Goal: Transaction & Acquisition: Purchase product/service

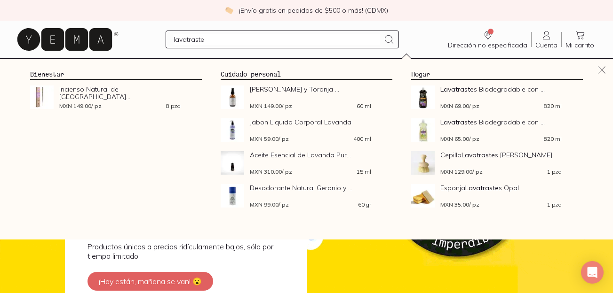
type input "lavatrastes"
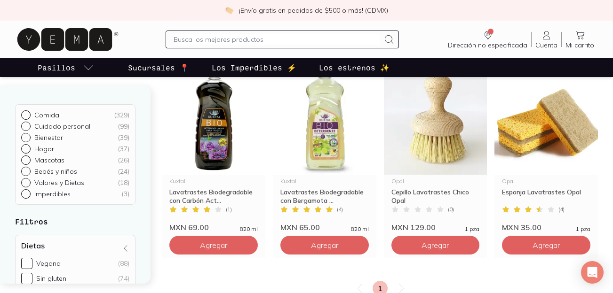
scroll to position [125, 0]
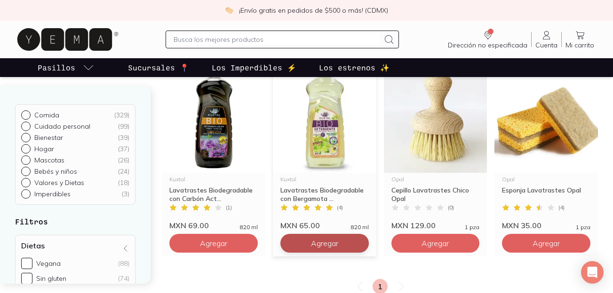
click at [332, 248] on span "Agregar" at bounding box center [324, 243] width 27 height 9
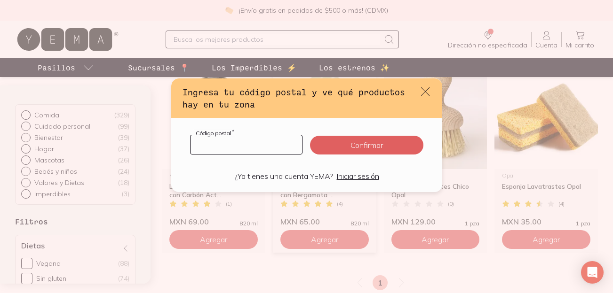
click at [246, 142] on input "default" at bounding box center [246, 144] width 112 height 19
type input "04020"
click button "Confirmar" at bounding box center [366, 145] width 113 height 19
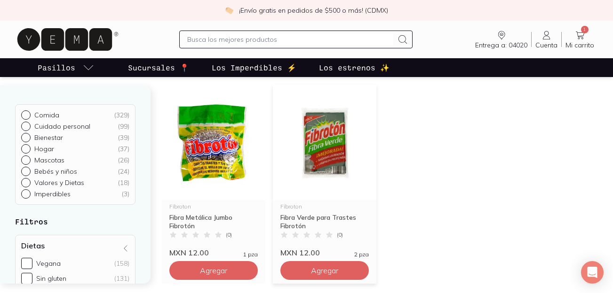
scroll to position [303, 0]
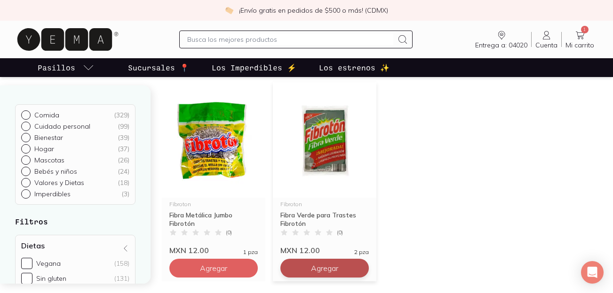
click at [333, 265] on span "Agregar" at bounding box center [324, 268] width 27 height 9
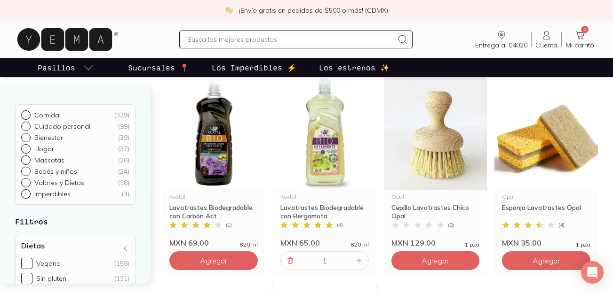
scroll to position [102, 0]
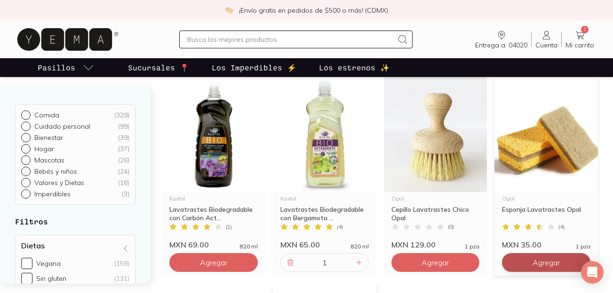
click at [539, 262] on span "Agregar" at bounding box center [545, 262] width 27 height 9
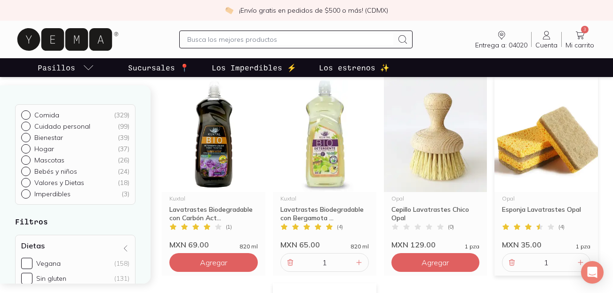
click at [348, 34] on input "text" at bounding box center [290, 39] width 206 height 11
type input "papel"
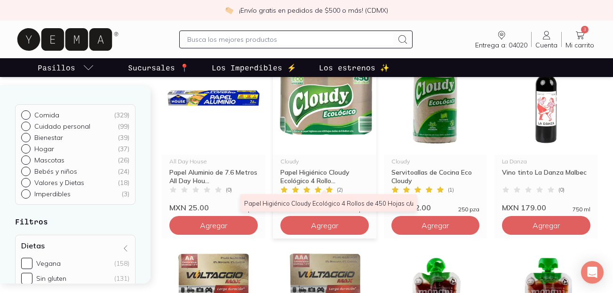
scroll to position [135, 0]
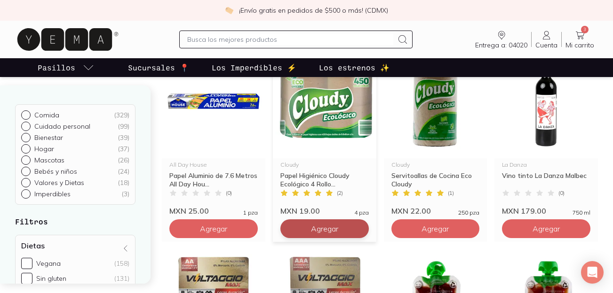
click at [323, 232] on span "Agregar" at bounding box center [324, 228] width 27 height 9
click at [360, 231] on icon at bounding box center [359, 229] width 8 height 8
type input "2"
click at [310, 41] on input "text" at bounding box center [290, 39] width 206 height 11
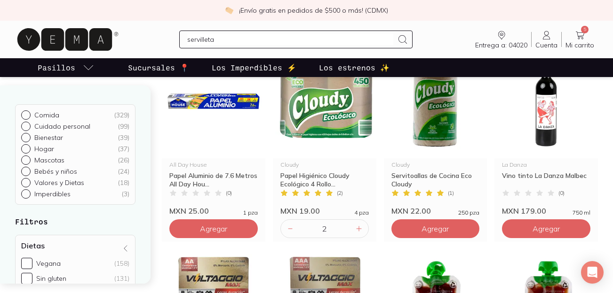
type input "servilletas"
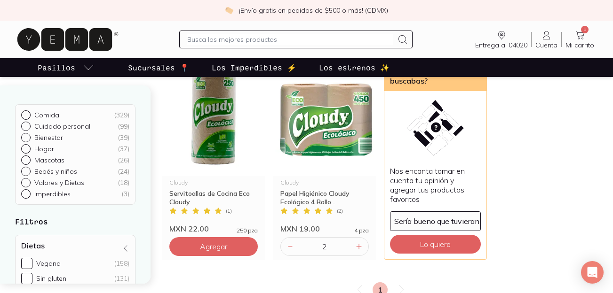
scroll to position [117, 0]
type input "vinagre"
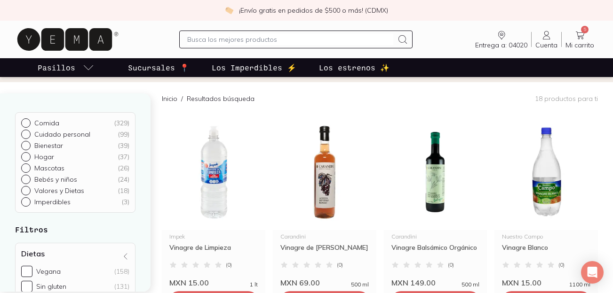
scroll to position [166, 0]
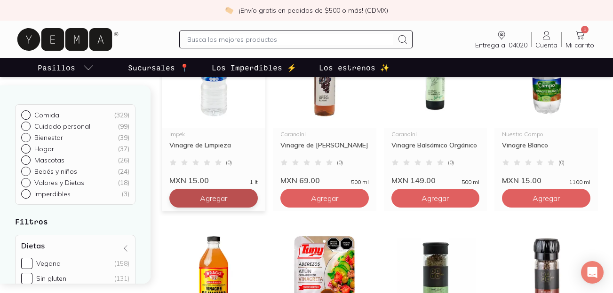
click at [203, 203] on span "Agregar" at bounding box center [213, 198] width 27 height 9
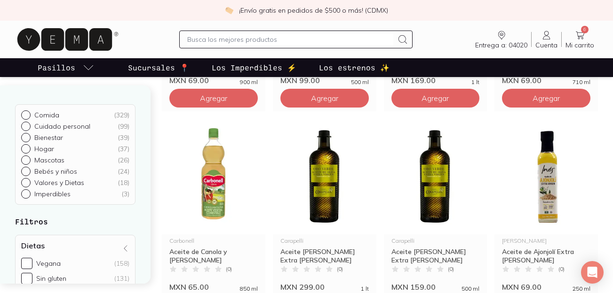
scroll to position [693, 0]
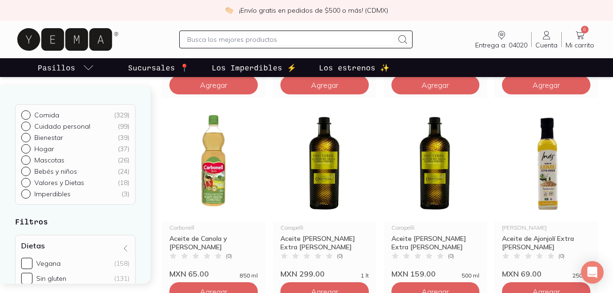
click at [284, 38] on input "text" at bounding box center [290, 39] width 206 height 11
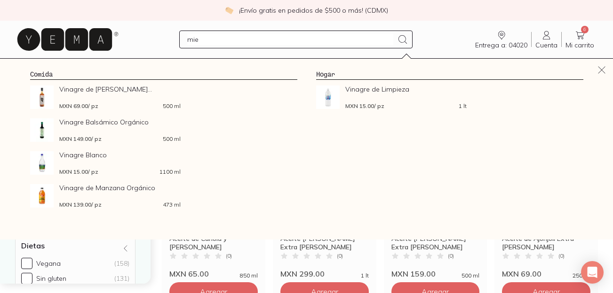
type input "miel"
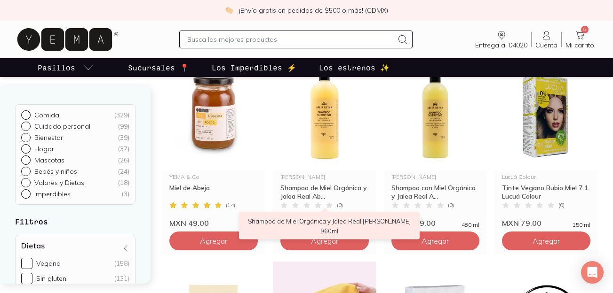
scroll to position [333, 0]
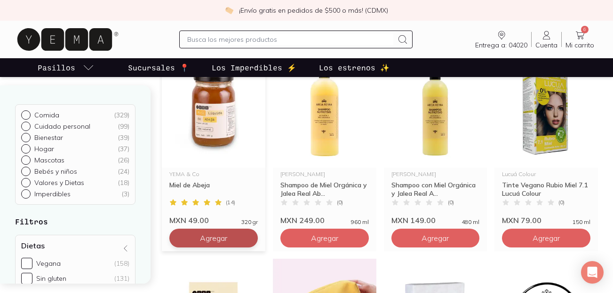
click at [203, 234] on span "Agregar" at bounding box center [213, 238] width 27 height 9
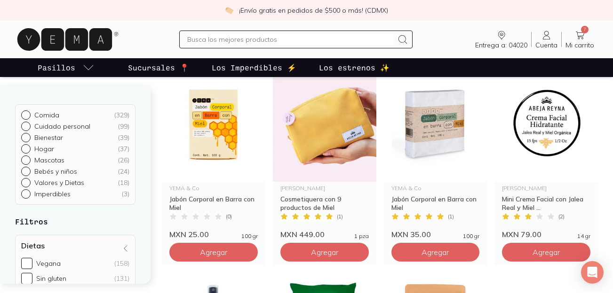
scroll to position [524, 0]
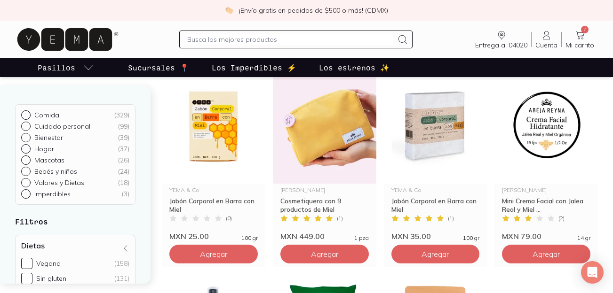
click at [248, 37] on input "text" at bounding box center [290, 39] width 206 height 11
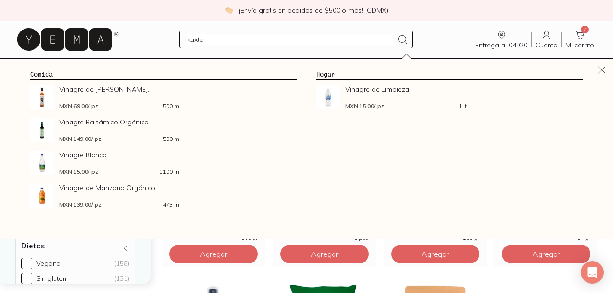
type input "kuxtal"
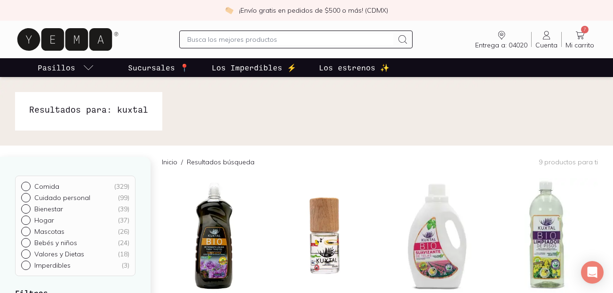
click at [281, 39] on input "text" at bounding box center [290, 39] width 206 height 11
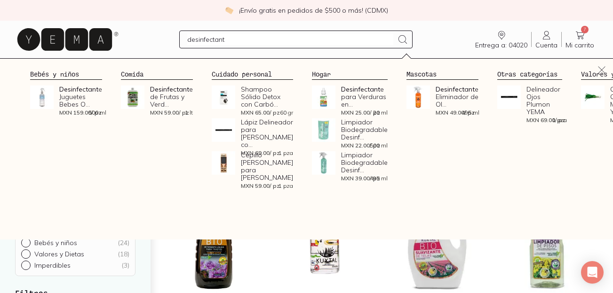
type input "desinfectante"
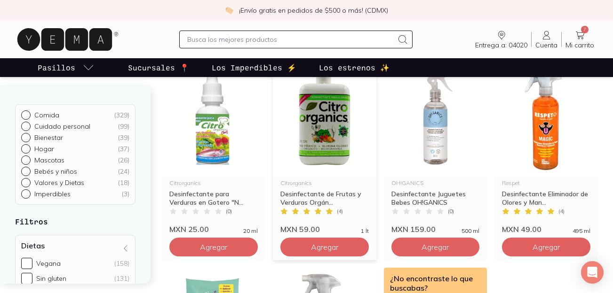
scroll to position [118, 0]
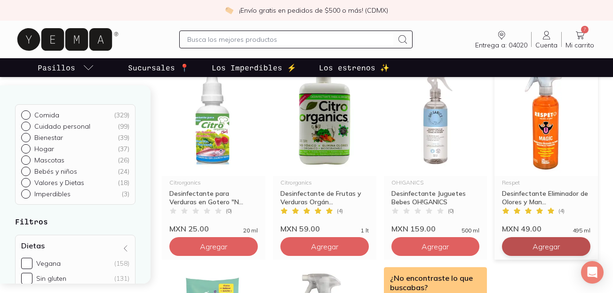
click at [555, 249] on span "Agregar" at bounding box center [545, 246] width 27 height 9
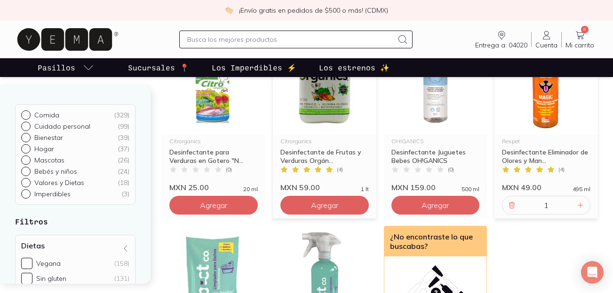
scroll to position [155, 0]
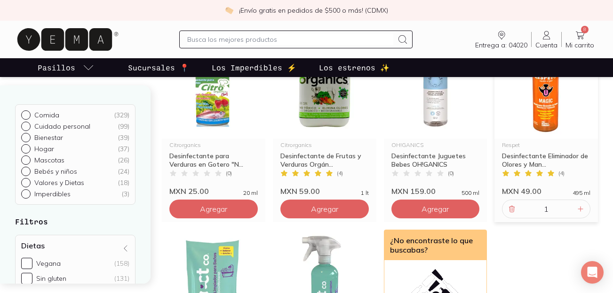
click at [238, 43] on input "text" at bounding box center [290, 39] width 206 height 11
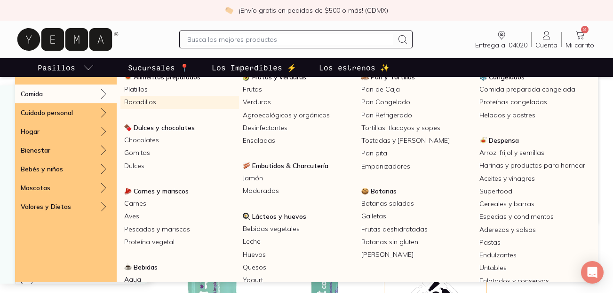
scroll to position [33, 0]
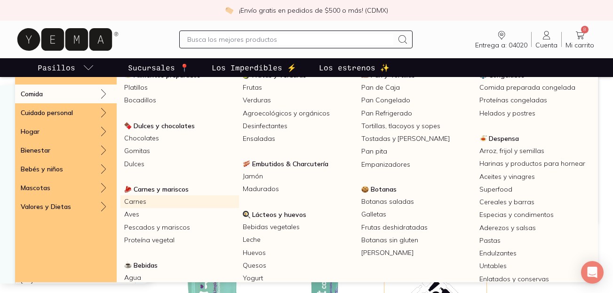
click at [137, 201] on link "Carnes" at bounding box center [179, 202] width 118 height 13
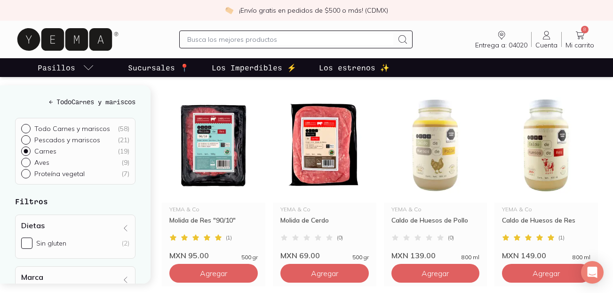
scroll to position [118, 0]
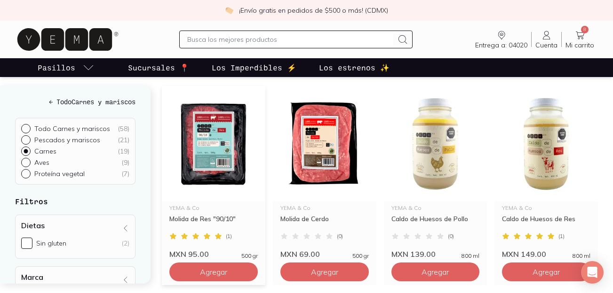
click at [216, 147] on img at bounding box center [213, 144] width 103 height 116
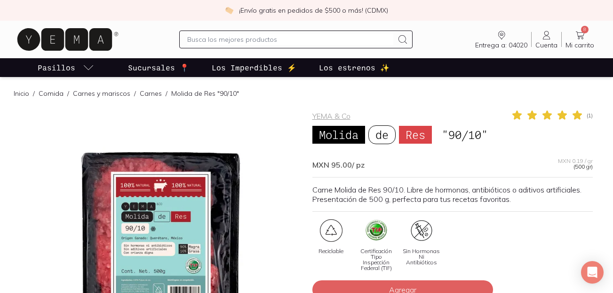
click at [260, 202] on div at bounding box center [161, 250] width 280 height 280
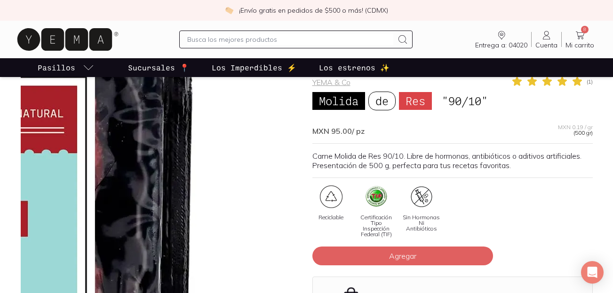
scroll to position [39, 0]
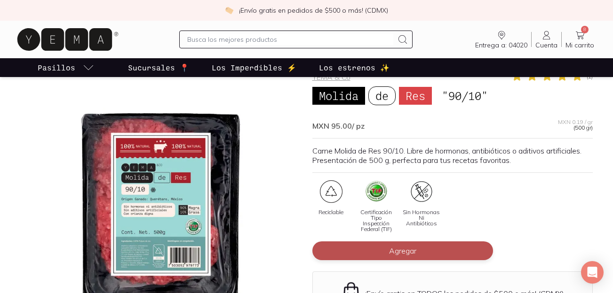
click at [398, 250] on span "Agregar" at bounding box center [402, 250] width 27 height 9
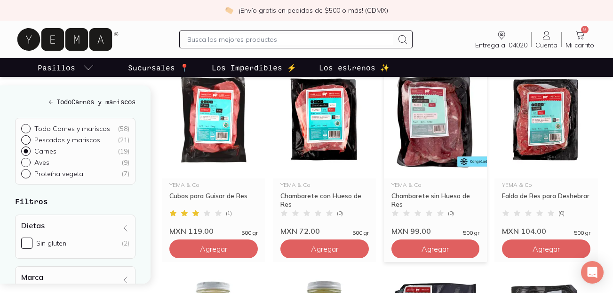
scroll to position [345, 0]
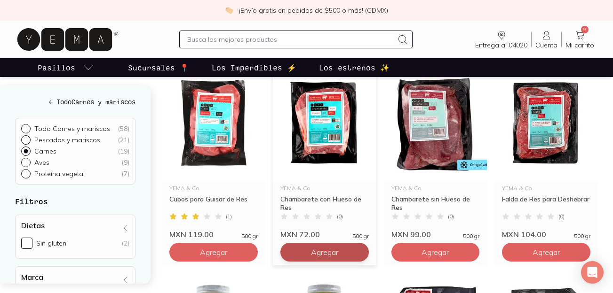
click at [319, 249] on span "Agregar" at bounding box center [324, 252] width 27 height 9
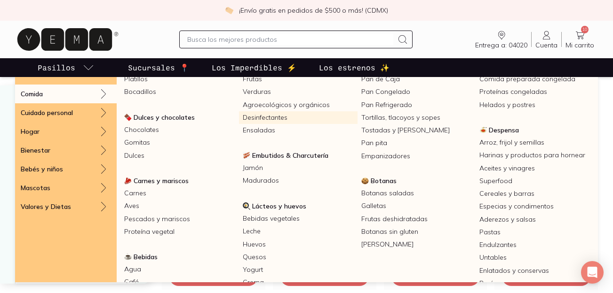
scroll to position [43, 0]
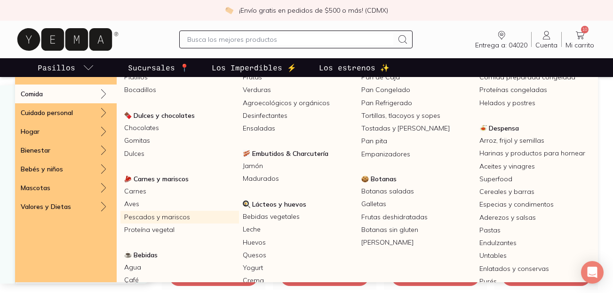
click at [144, 219] on link "Pescados y mariscos" at bounding box center [179, 217] width 118 height 13
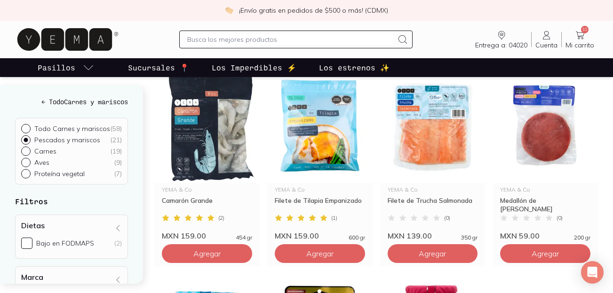
scroll to position [333, 0]
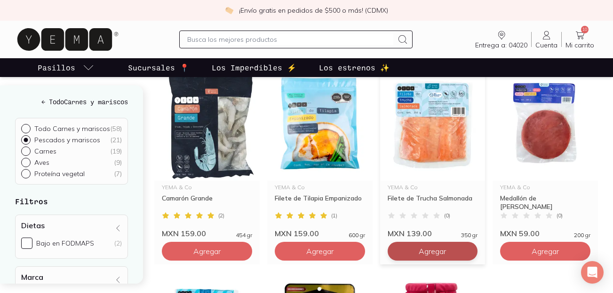
click at [422, 255] on span "Agregar" at bounding box center [431, 251] width 27 height 9
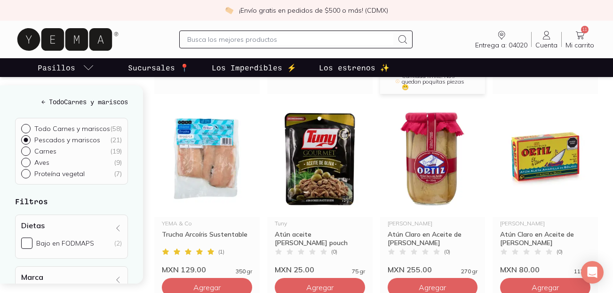
scroll to position [532, 0]
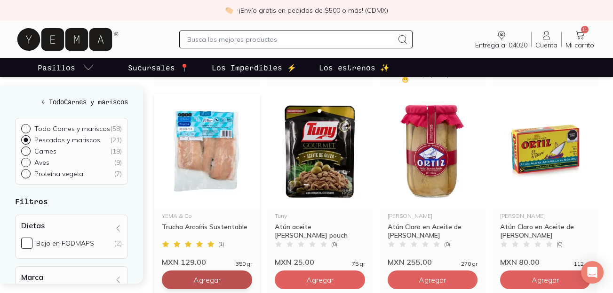
click at [201, 276] on span "Agregar" at bounding box center [206, 280] width 27 height 9
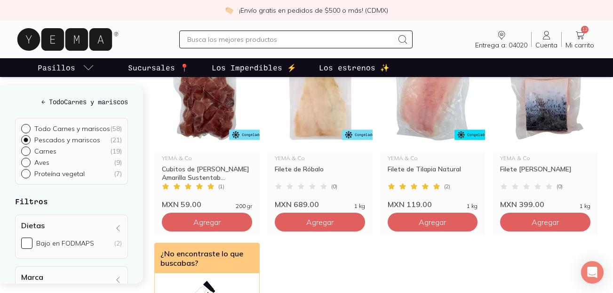
scroll to position [998, 0]
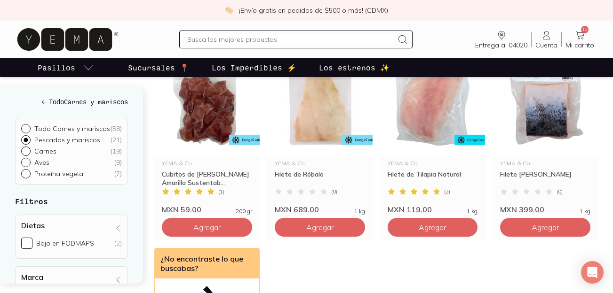
click at [583, 29] on span "12" at bounding box center [585, 30] width 8 height 8
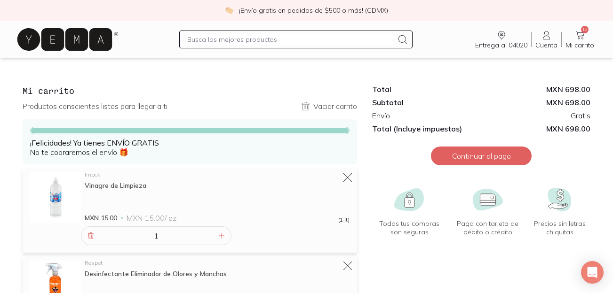
click at [46, 40] on icon at bounding box center [64, 39] width 95 height 23
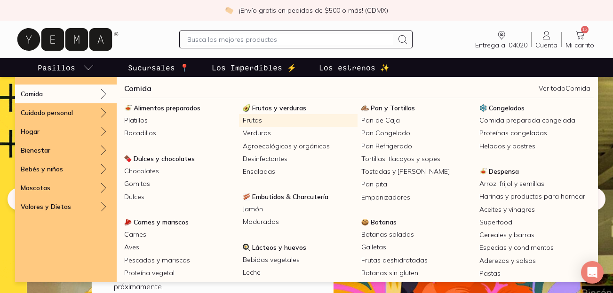
click at [259, 119] on link "Frutas" at bounding box center [298, 120] width 118 height 13
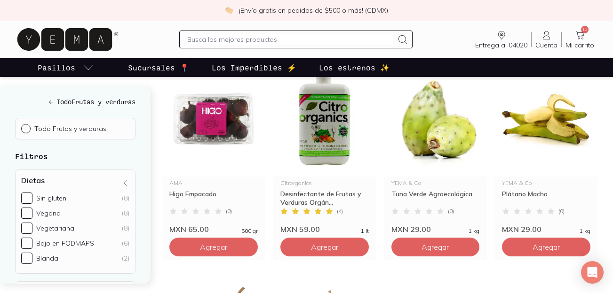
scroll to position [145, 0]
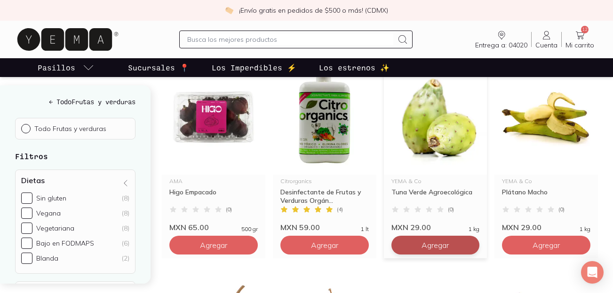
click at [435, 247] on span "Agregar" at bounding box center [434, 245] width 27 height 9
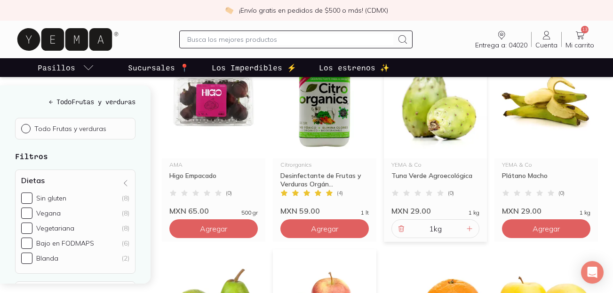
scroll to position [163, 0]
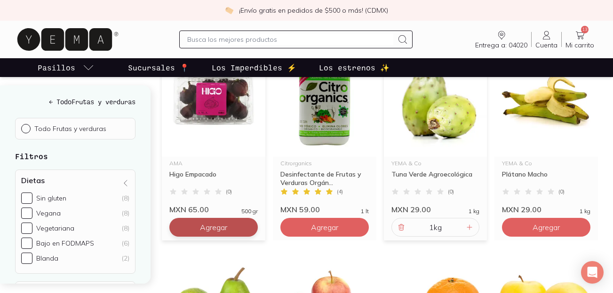
click at [223, 228] on span "Agregar" at bounding box center [213, 227] width 27 height 9
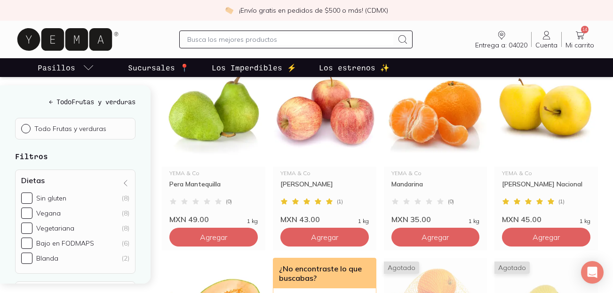
scroll to position [400, 0]
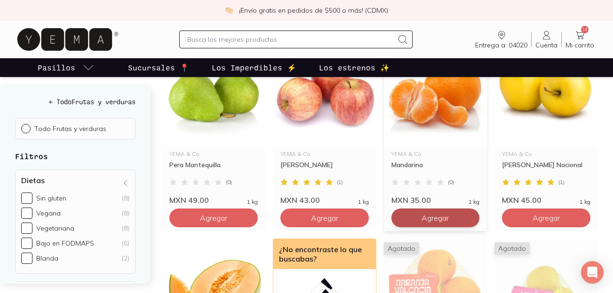
click at [446, 220] on span "Agregar" at bounding box center [434, 217] width 27 height 9
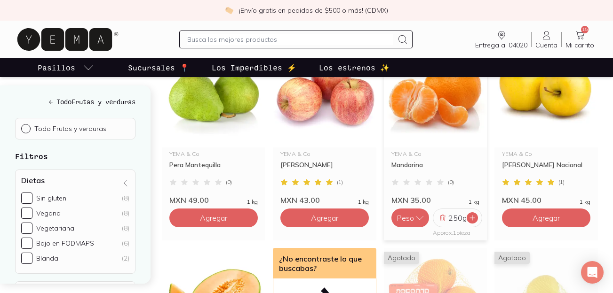
click at [474, 218] on icon at bounding box center [472, 218] width 8 height 8
click at [474, 218] on div at bounding box center [469, 218] width 11 height 11
click at [474, 218] on icon at bounding box center [477, 218] width 8 height 8
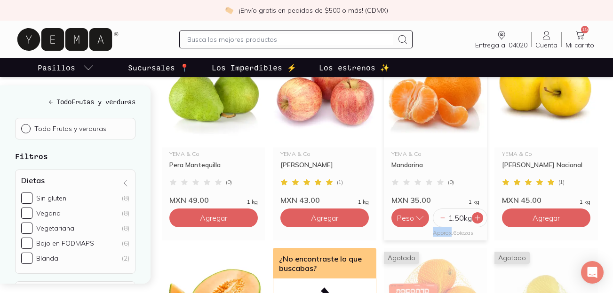
click at [474, 218] on icon at bounding box center [477, 218] width 8 height 8
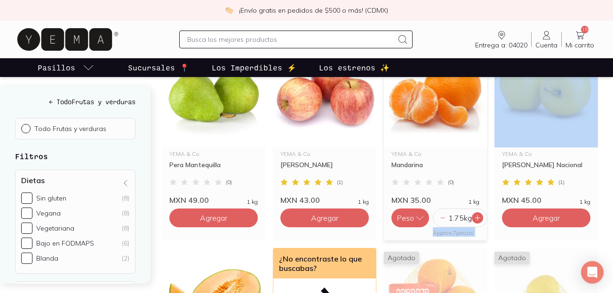
click at [474, 218] on icon at bounding box center [477, 218] width 8 height 8
click at [474, 218] on div at bounding box center [469, 218] width 11 height 11
click at [474, 218] on icon at bounding box center [477, 218] width 8 height 8
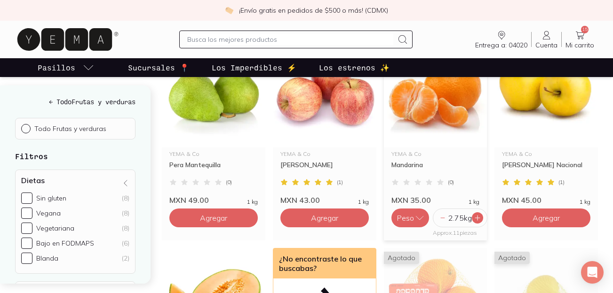
click at [474, 218] on icon at bounding box center [477, 218] width 8 height 8
click at [443, 218] on icon at bounding box center [443, 218] width 8 height 8
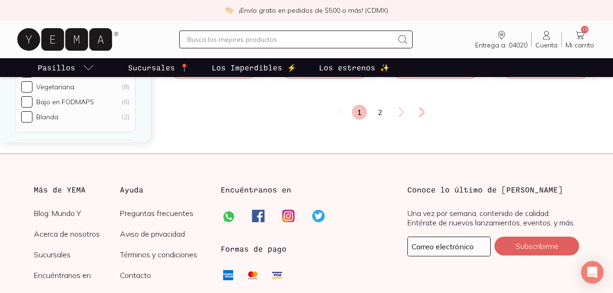
scroll to position [1346, 0]
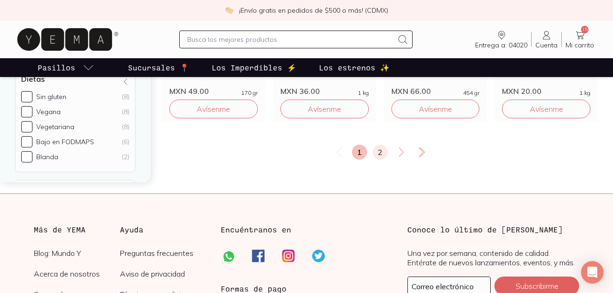
click at [379, 155] on link "2" at bounding box center [379, 152] width 15 height 15
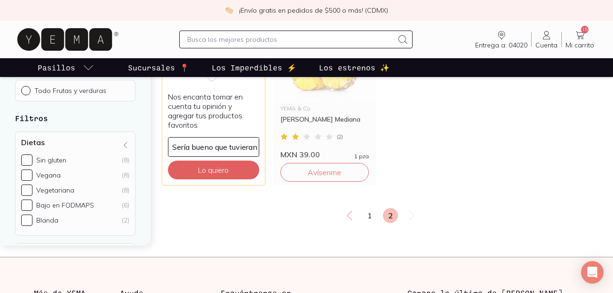
scroll to position [227, 0]
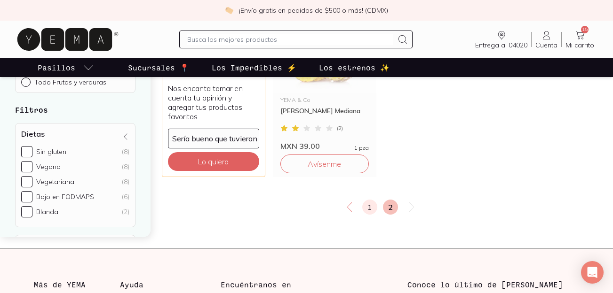
click at [370, 209] on link "1" at bounding box center [369, 207] width 15 height 15
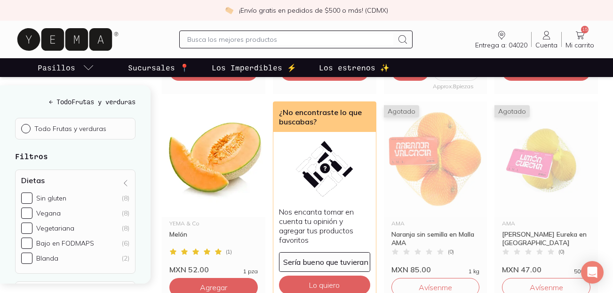
scroll to position [562, 0]
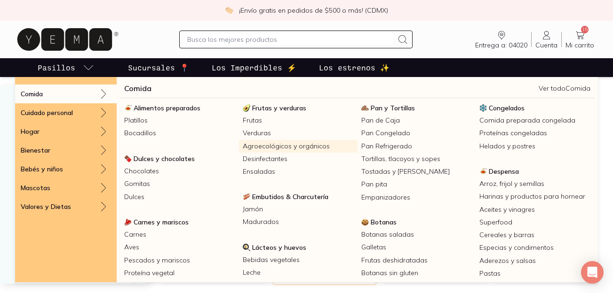
click at [262, 146] on link "Agroecológicos y orgánicos" at bounding box center [298, 146] width 118 height 13
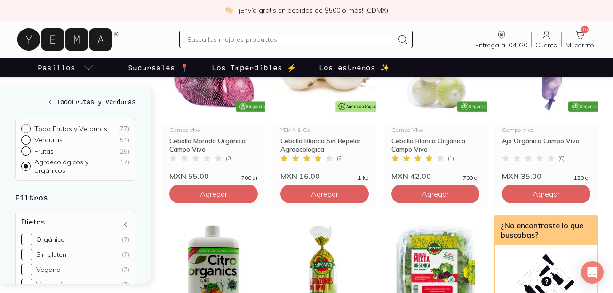
scroll to position [174, 0]
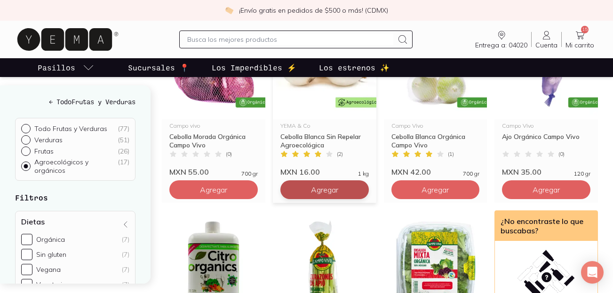
click at [325, 189] on span "Agregar" at bounding box center [324, 189] width 27 height 9
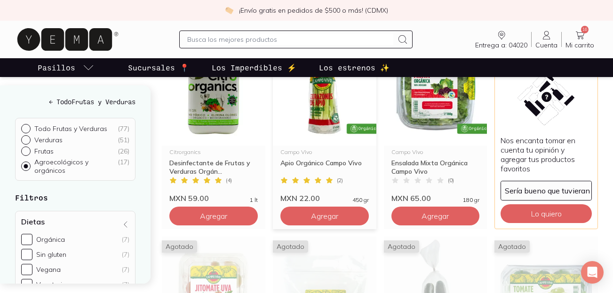
scroll to position [355, 0]
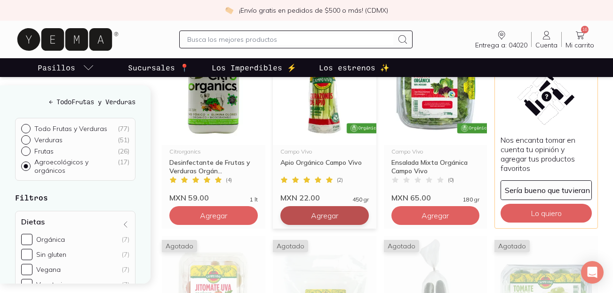
click at [304, 221] on button "Agregar" at bounding box center [324, 215] width 88 height 19
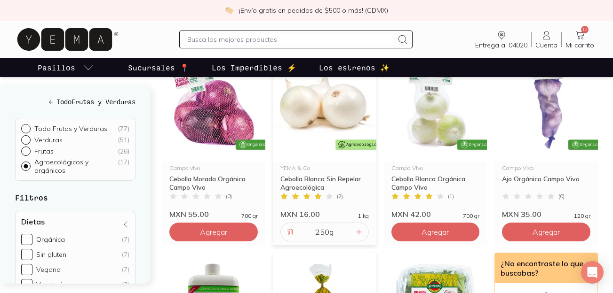
scroll to position [117, 0]
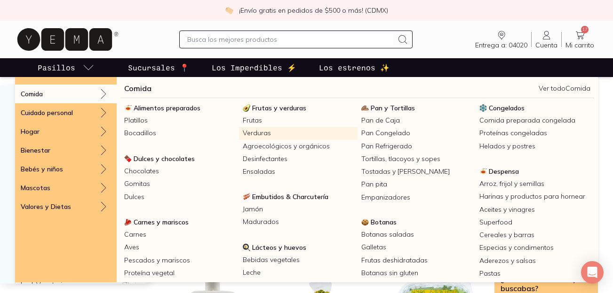
click at [259, 135] on link "Verduras" at bounding box center [298, 133] width 118 height 13
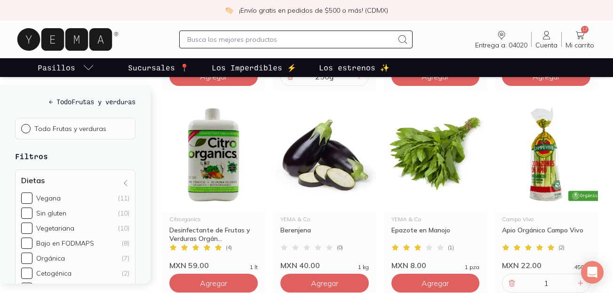
scroll to position [316, 0]
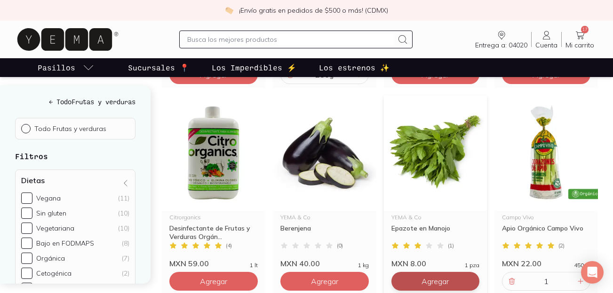
click at [453, 277] on button "Agregar" at bounding box center [435, 281] width 88 height 19
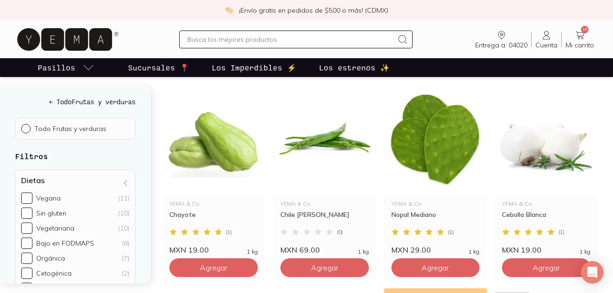
scroll to position [782, 0]
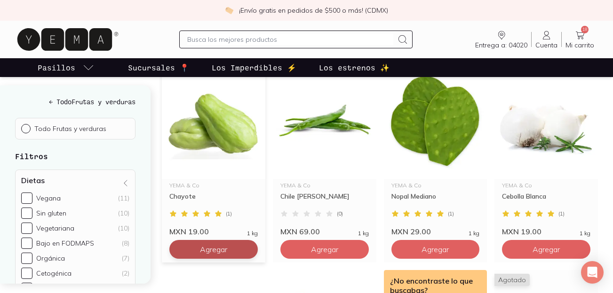
click at [230, 244] on button "Agregar" at bounding box center [213, 249] width 88 height 19
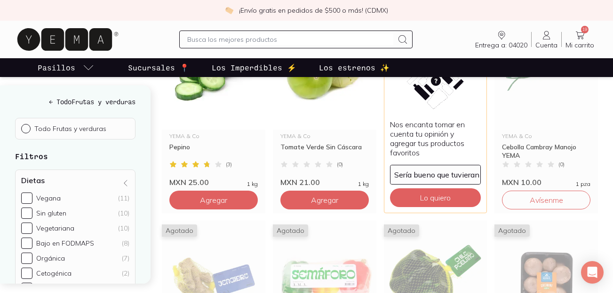
scroll to position [1049, 0]
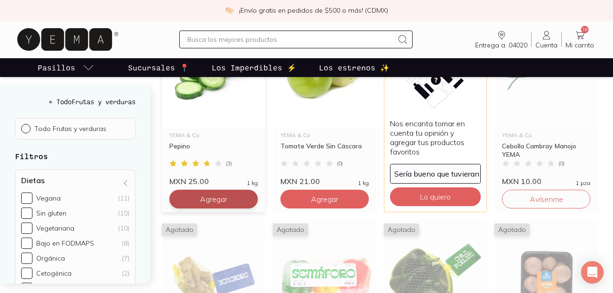
click at [229, 197] on button "Agregar" at bounding box center [213, 199] width 88 height 19
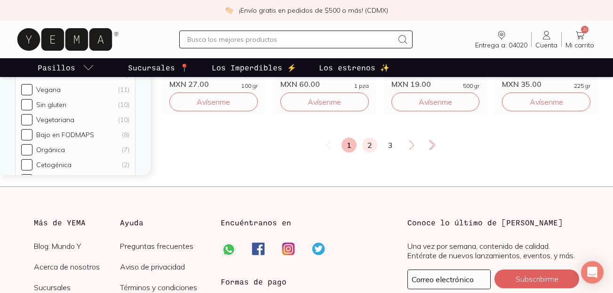
click at [373, 141] on link "2" at bounding box center [369, 145] width 15 height 15
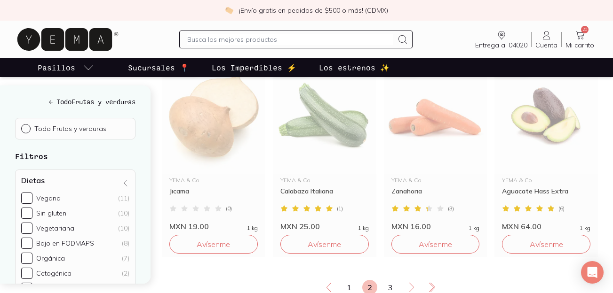
scroll to position [1163, 0]
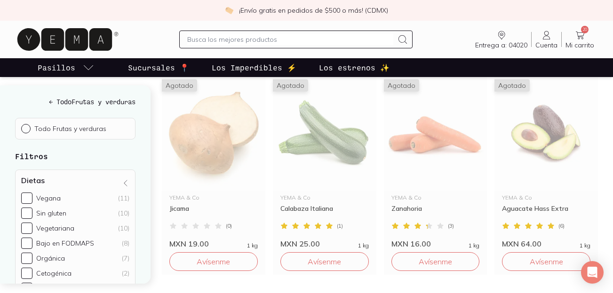
click at [301, 40] on input "text" at bounding box center [290, 39] width 206 height 11
type input "espinaca"
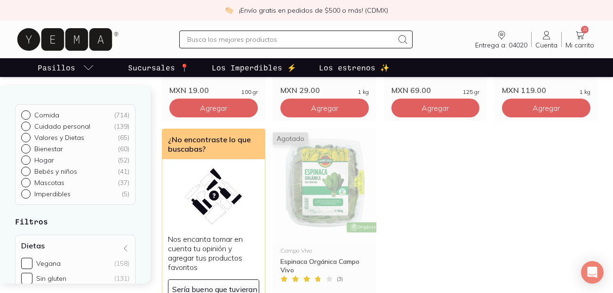
scroll to position [249, 0]
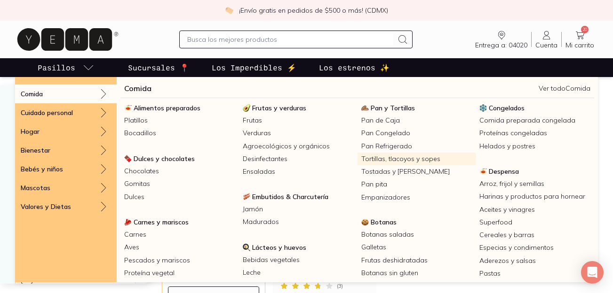
click at [376, 159] on link "Tortillas, tlacoyos y sopes" at bounding box center [416, 159] width 118 height 13
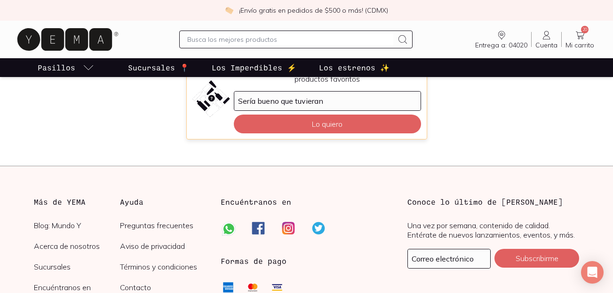
scroll to position [184, 0]
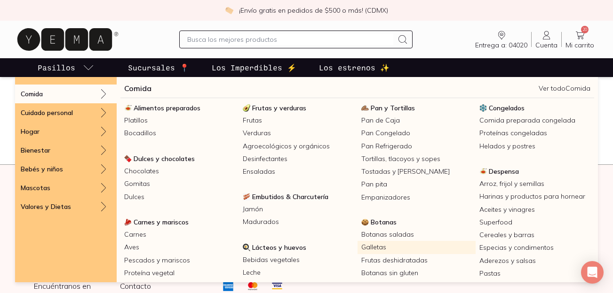
click at [378, 247] on link "Galletas" at bounding box center [416, 247] width 118 height 13
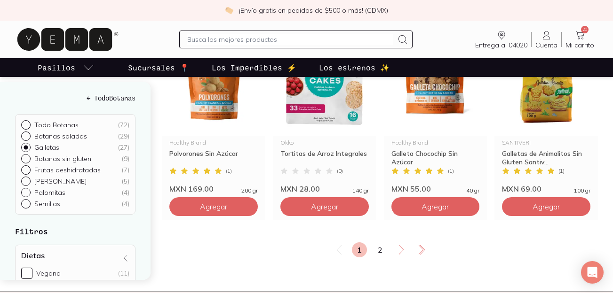
scroll to position [1305, 0]
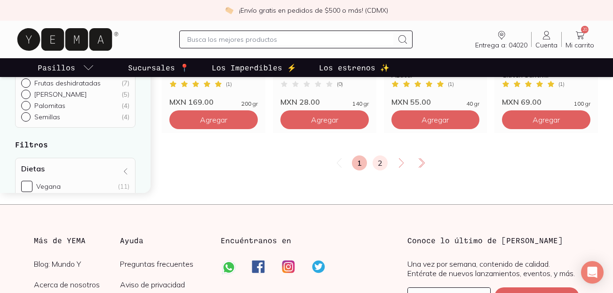
click at [372, 161] on link "2" at bounding box center [379, 163] width 15 height 15
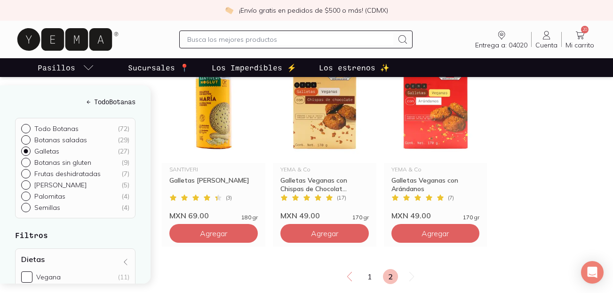
scroll to position [165, 0]
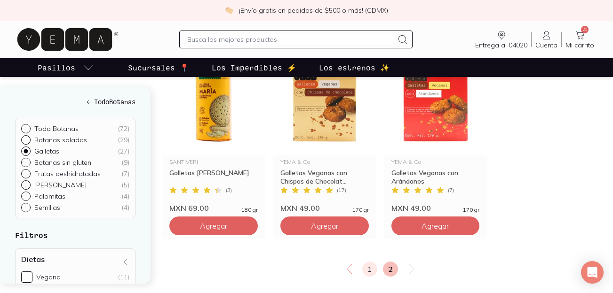
click at [363, 270] on link "1" at bounding box center [369, 269] width 15 height 15
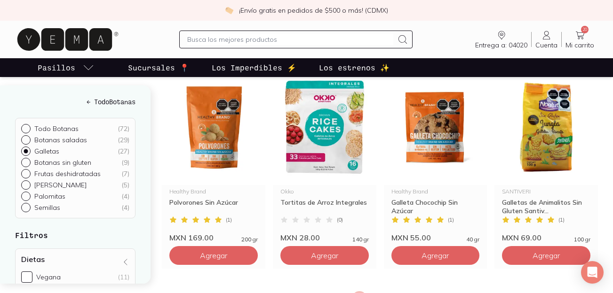
scroll to position [1170, 0]
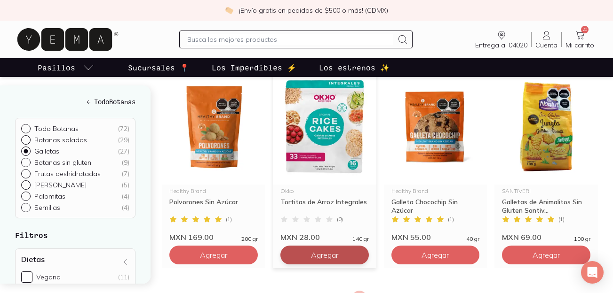
click at [328, 255] on span "Agregar" at bounding box center [324, 255] width 27 height 9
click at [52, 172] on p "Frutas deshidratadas" at bounding box center [67, 174] width 66 height 8
click at [29, 172] on input "Frutas deshidratadas ( 7 )" at bounding box center [25, 173] width 8 height 8
radio input "true"
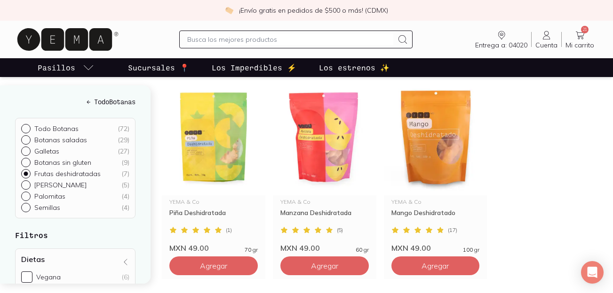
scroll to position [332, 0]
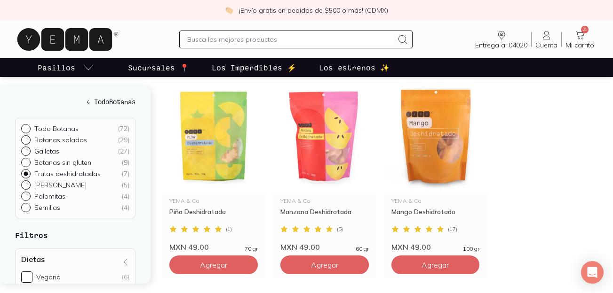
click at [81, 183] on p "[PERSON_NAME]" at bounding box center [60, 185] width 52 height 8
click at [29, 183] on input "Botanas veganas ( 5 )" at bounding box center [25, 185] width 8 height 8
radio input "true"
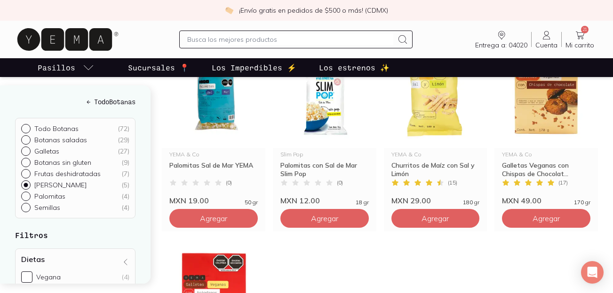
scroll to position [161, 0]
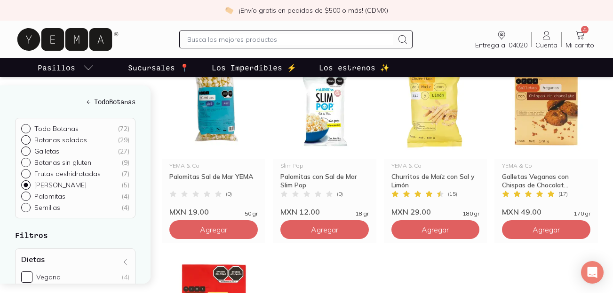
click at [586, 32] on span "21" at bounding box center [585, 30] width 8 height 8
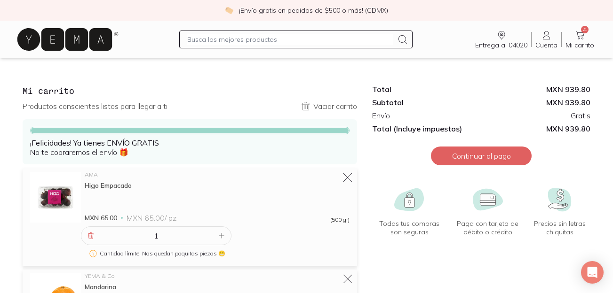
click at [85, 33] on icon at bounding box center [64, 39] width 95 height 23
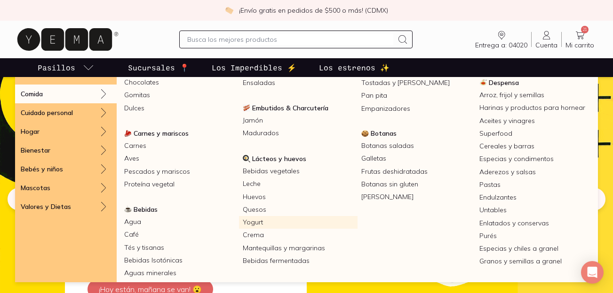
scroll to position [93, 0]
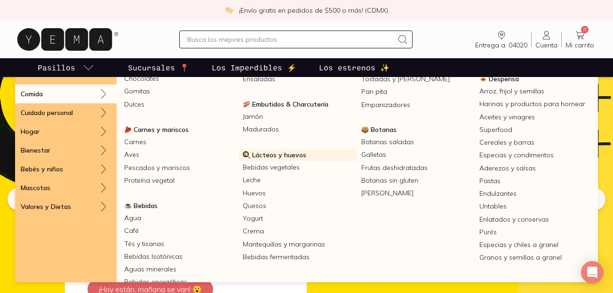
click at [281, 155] on span "Lácteos y huevos" at bounding box center [279, 155] width 54 height 8
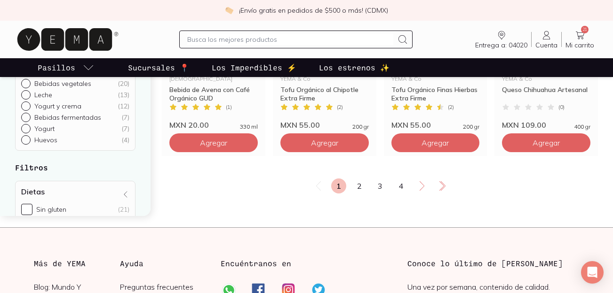
scroll to position [1316, 0]
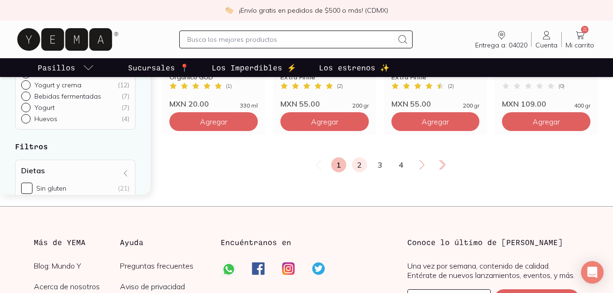
click at [361, 158] on link "2" at bounding box center [359, 165] width 15 height 15
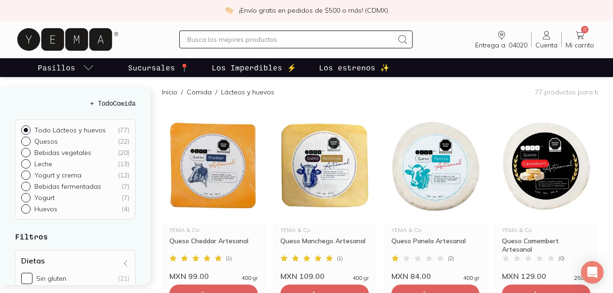
scroll to position [111, 0]
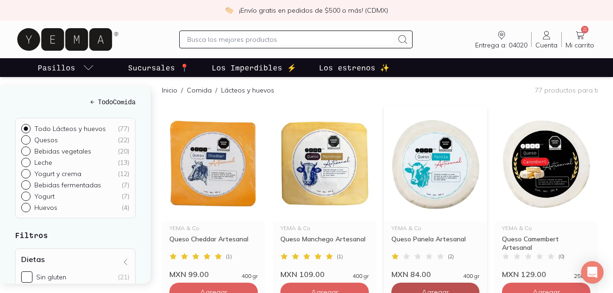
click at [410, 283] on button "Agregar" at bounding box center [435, 292] width 88 height 19
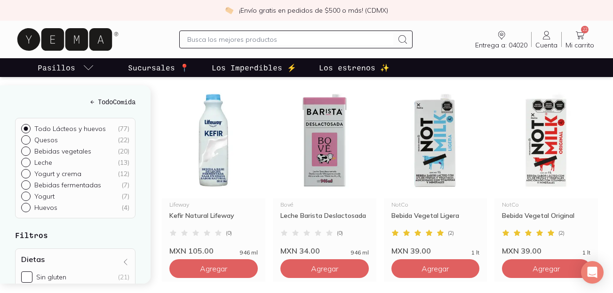
scroll to position [963, 0]
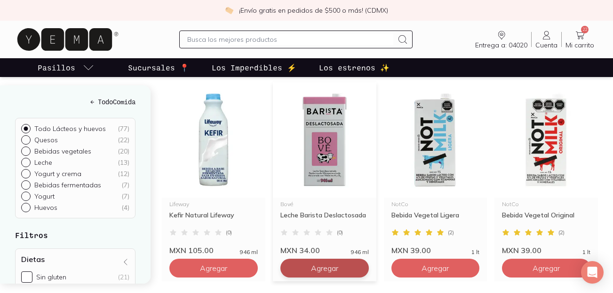
click at [316, 264] on span "Agregar" at bounding box center [324, 268] width 27 height 9
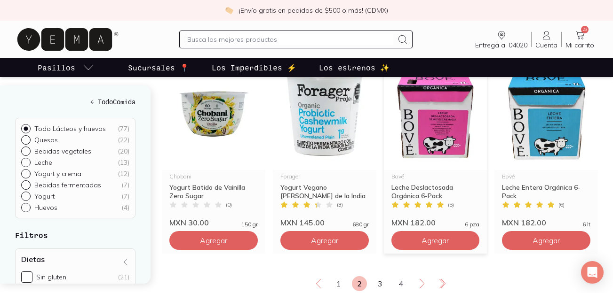
scroll to position [1190, 0]
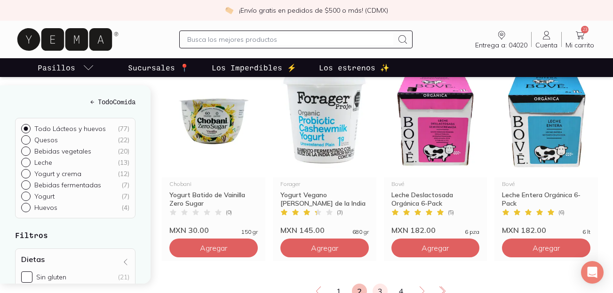
click at [382, 284] on link "3" at bounding box center [379, 291] width 15 height 15
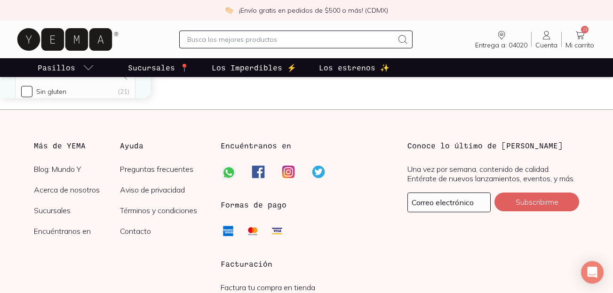
scroll to position [1435, 0]
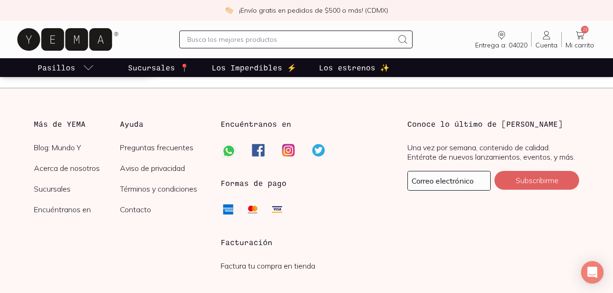
click at [580, 32] on icon at bounding box center [579, 35] width 11 height 11
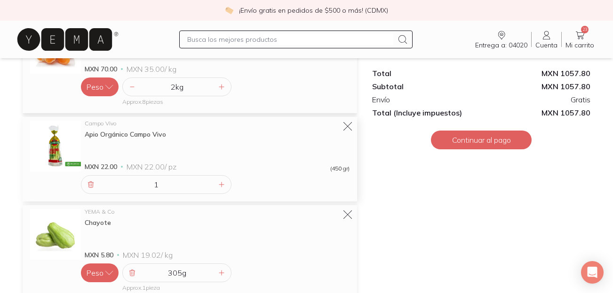
scroll to position [251, 0]
click at [88, 185] on icon at bounding box center [90, 184] width 5 height 6
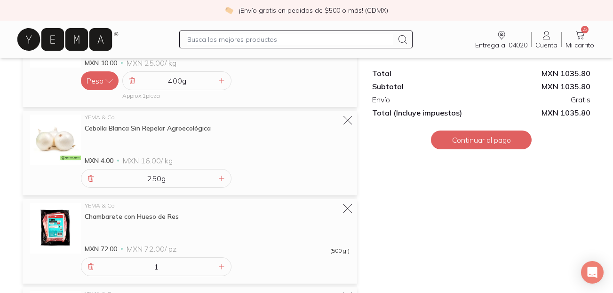
scroll to position [893, 0]
click at [222, 179] on icon at bounding box center [222, 180] width 8 height 8
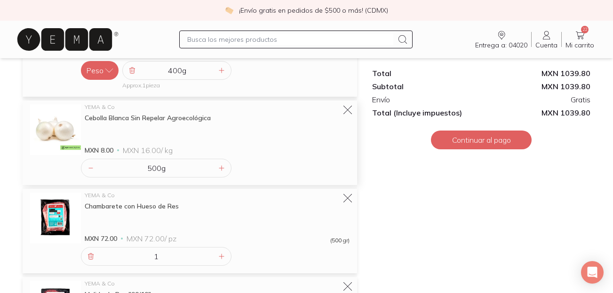
scroll to position [906, 0]
click at [223, 166] on icon at bounding box center [222, 168] width 8 height 8
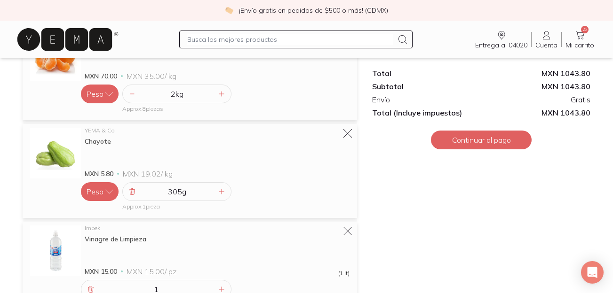
scroll to position [246, 0]
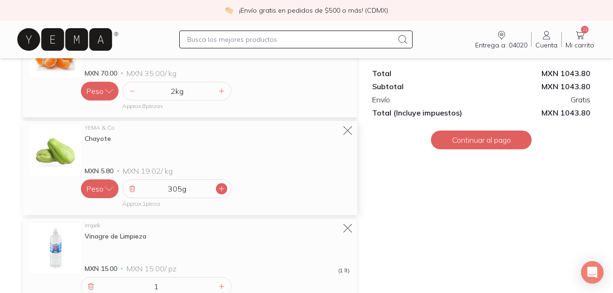
click at [224, 189] on icon at bounding box center [222, 189] width 8 height 8
click at [135, 189] on icon at bounding box center [132, 189] width 8 height 8
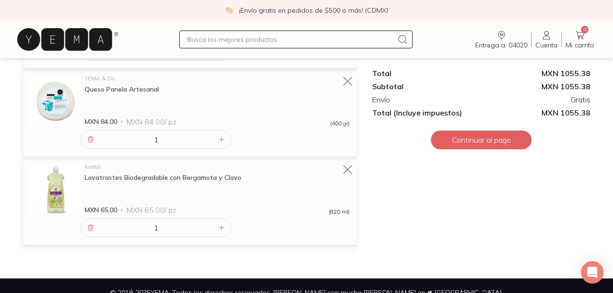
scroll to position [1857, 0]
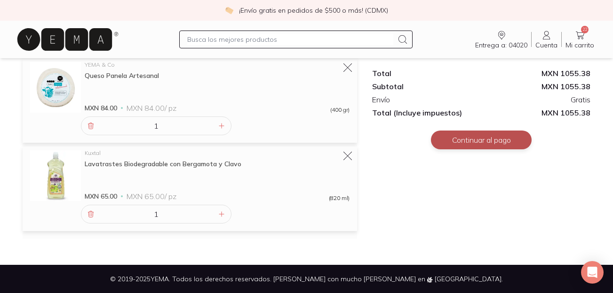
click at [486, 142] on button "Continuar al pago" at bounding box center [481, 140] width 101 height 19
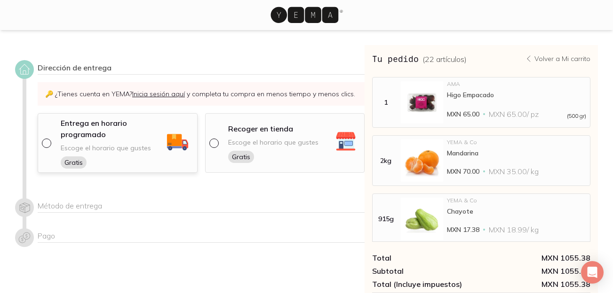
click at [48, 142] on input "radio" at bounding box center [46, 143] width 8 height 8
radio input "true"
select select "204"
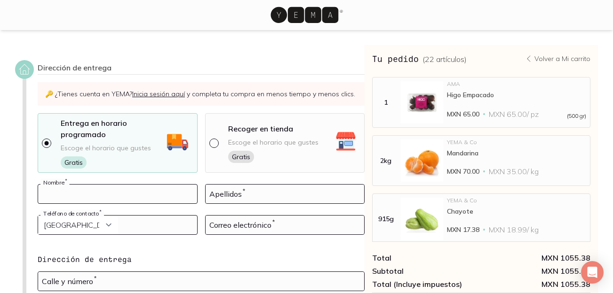
click at [91, 191] on input at bounding box center [117, 194] width 159 height 19
type input "[PERSON_NAME] [PERSON_NAME]"
click at [216, 197] on input at bounding box center [284, 194] width 159 height 19
type input "[PERSON_NAME]"
click at [124, 225] on input "tel" at bounding box center [117, 225] width 159 height 19
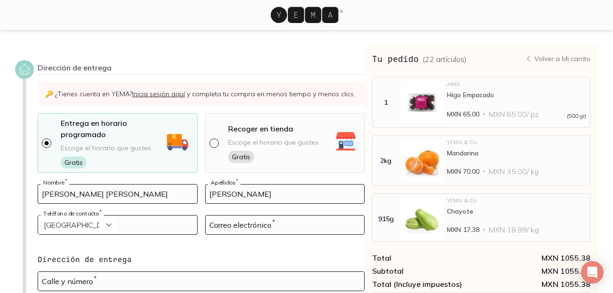
type input "5570808687"
select select "52"
type input "[DOMAIN_NAME][EMAIL_ADDRESS][DOMAIN_NAME]"
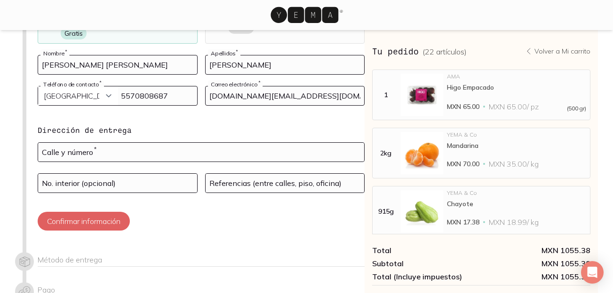
scroll to position [139, 0]
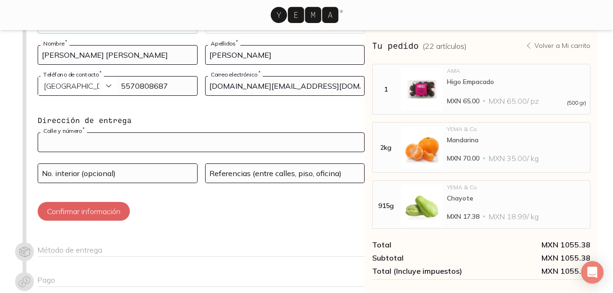
click at [141, 139] on input "text" at bounding box center [201, 142] width 326 height 19
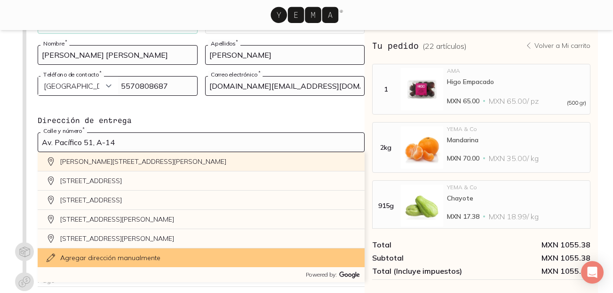
click at [125, 162] on div "[PERSON_NAME][STREET_ADDRESS][PERSON_NAME]" at bounding box center [201, 161] width 327 height 19
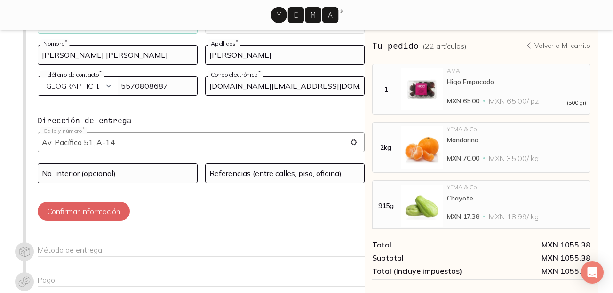
type input "[PERSON_NAME][STREET_ADDRESS][PERSON_NAME]"
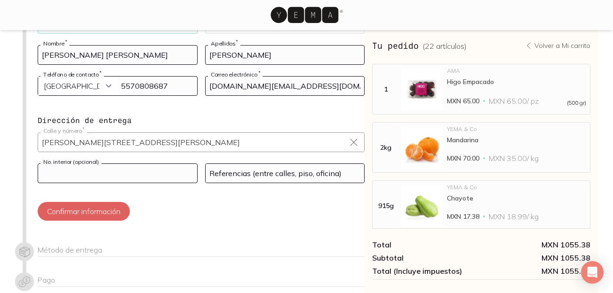
click at [129, 175] on input at bounding box center [117, 173] width 159 height 19
type input "A 14"
click at [230, 176] on input at bounding box center [284, 173] width 159 height 19
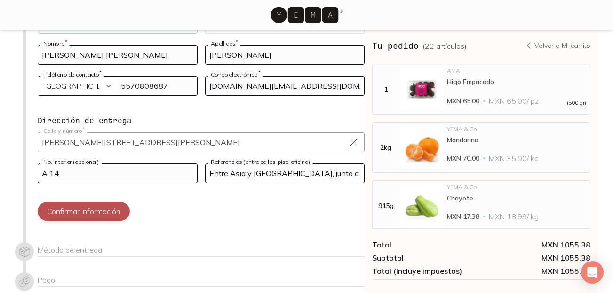
type input "Entre Asia y [GEOGRAPHIC_DATA], junto a la Posta"
click at [90, 216] on button "Confirmar información" at bounding box center [84, 211] width 92 height 19
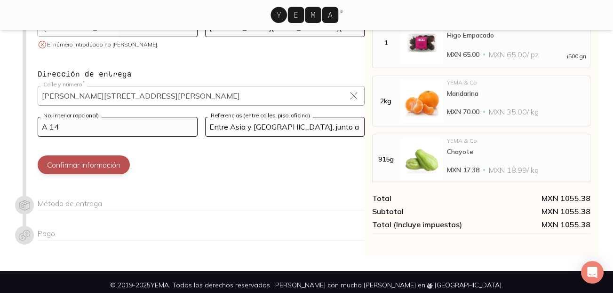
scroll to position [204, 0]
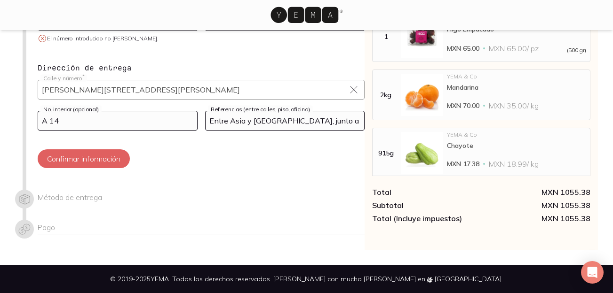
click at [85, 196] on div "Método de entrega" at bounding box center [201, 199] width 327 height 12
click at [91, 223] on div "Pago" at bounding box center [201, 229] width 327 height 12
click at [89, 158] on button "Confirmar información" at bounding box center [84, 159] width 92 height 19
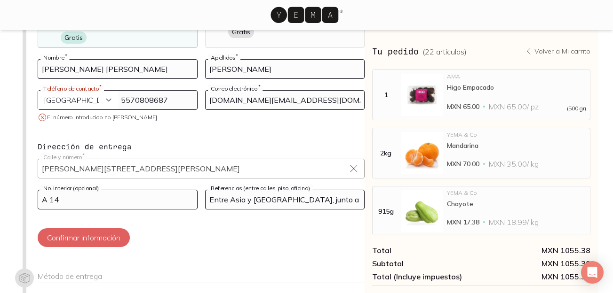
scroll to position [119, 0]
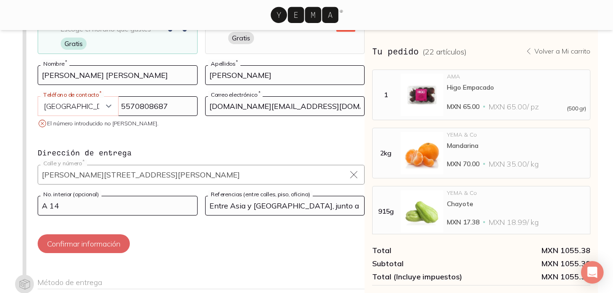
click at [88, 107] on select "Curazao (+5999) [GEOGRAPHIC_DATA] (+1876) [GEOGRAPHIC_DATA][PERSON_NAME] (+1869…" at bounding box center [78, 106] width 80 height 19
select select "204"
click at [38, 97] on select "Curazao (+5999) [GEOGRAPHIC_DATA] (+1876) [GEOGRAPHIC_DATA][PERSON_NAME] (+1869…" at bounding box center [78, 106] width 80 height 19
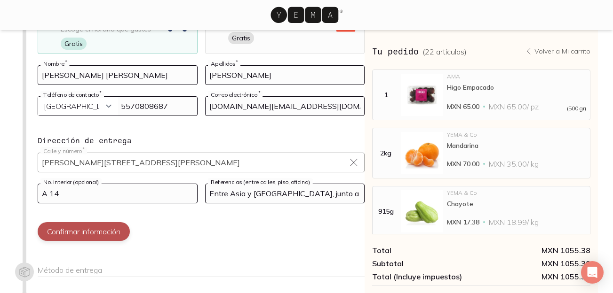
click at [59, 231] on button "Confirmar información" at bounding box center [84, 231] width 92 height 19
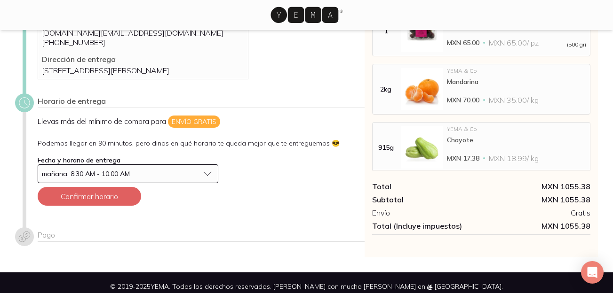
scroll to position [96, 0]
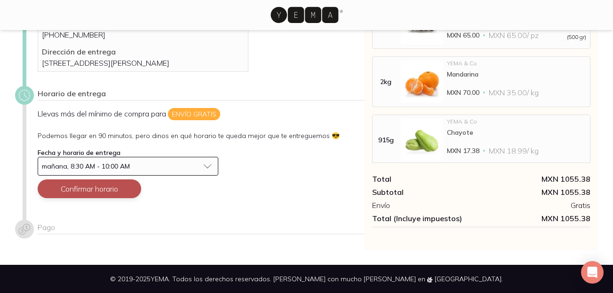
click at [102, 188] on button "Confirmar horario" at bounding box center [89, 189] width 103 height 19
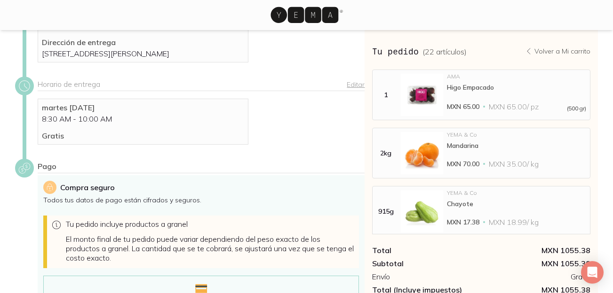
click at [352, 89] on link "Editar" at bounding box center [356, 84] width 18 height 8
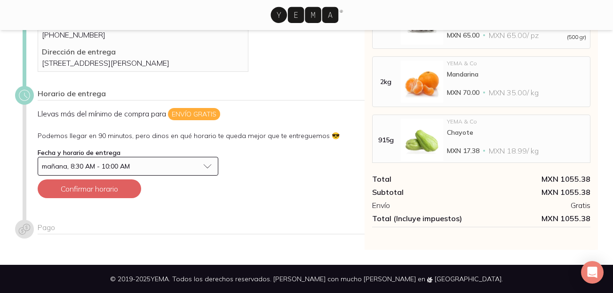
click at [209, 165] on button "mañana, 8:30 AM - 10:00 AM" at bounding box center [128, 166] width 181 height 19
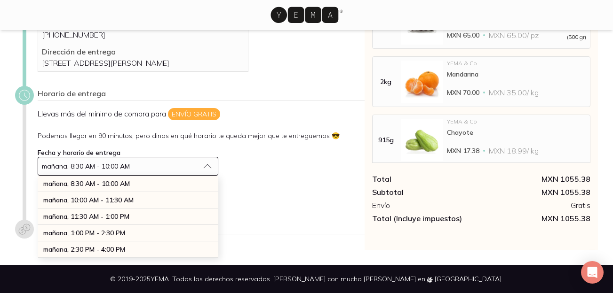
click at [209, 165] on button "mañana, 8:30 AM - 10:00 AM" at bounding box center [128, 166] width 181 height 19
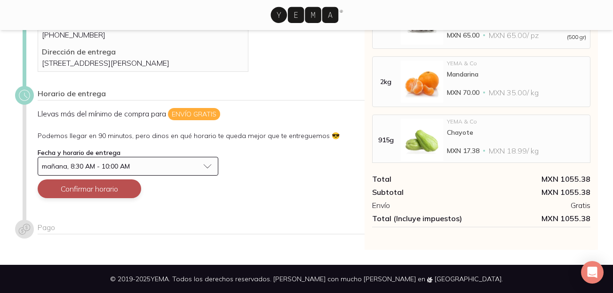
click at [104, 193] on button "Confirmar horario" at bounding box center [89, 189] width 103 height 19
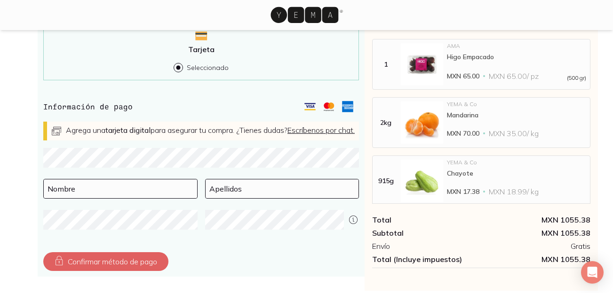
scroll to position [352, 0]
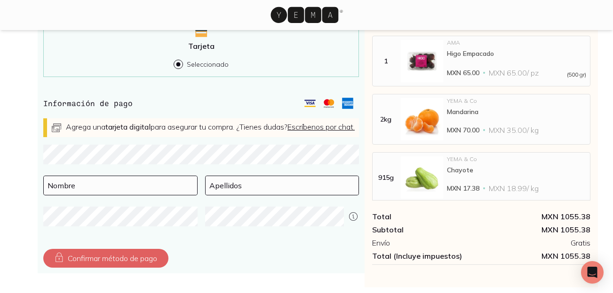
click at [21, 196] on div "Pago Compra seguro Todos tus datos de pago están cifrados y seguros. Tu pedido …" at bounding box center [189, 90] width 349 height 374
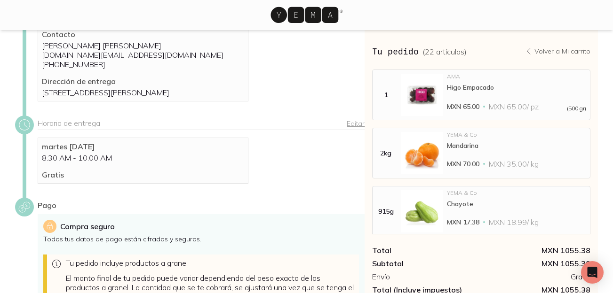
scroll to position [0, 0]
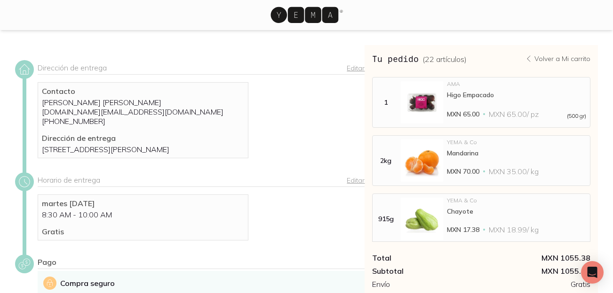
click at [541, 61] on p "Volver a Mi carrito" at bounding box center [562, 59] width 56 height 8
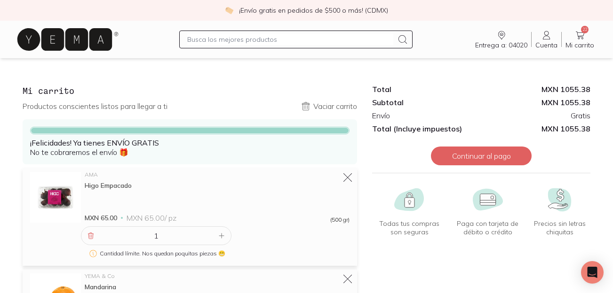
click at [239, 40] on input "text" at bounding box center [290, 39] width 206 height 11
type input "platano"
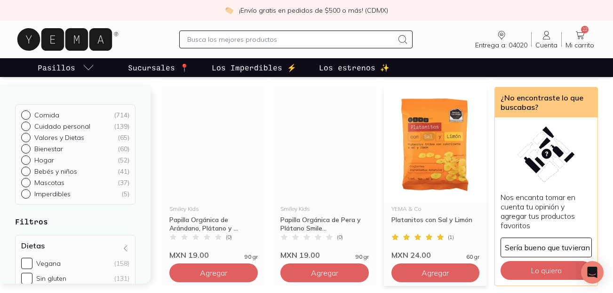
scroll to position [331, 0]
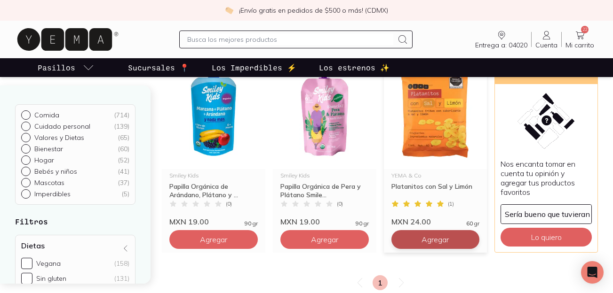
click at [428, 241] on span "Agregar" at bounding box center [434, 239] width 27 height 9
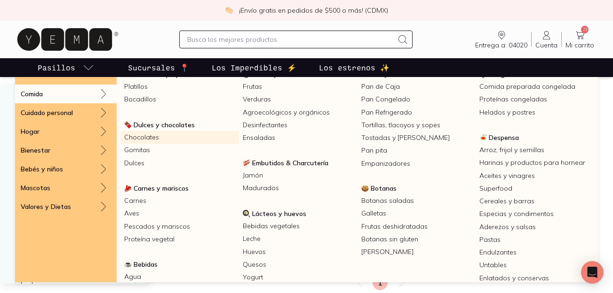
scroll to position [37, 0]
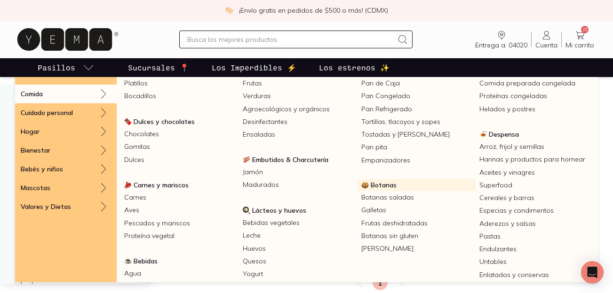
click at [391, 183] on span "Botanas" at bounding box center [383, 185] width 26 height 8
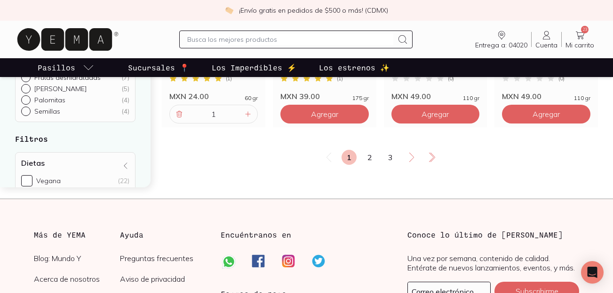
scroll to position [1319, 0]
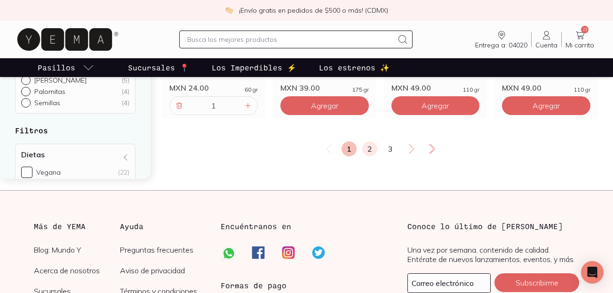
click at [369, 147] on link "2" at bounding box center [369, 149] width 15 height 15
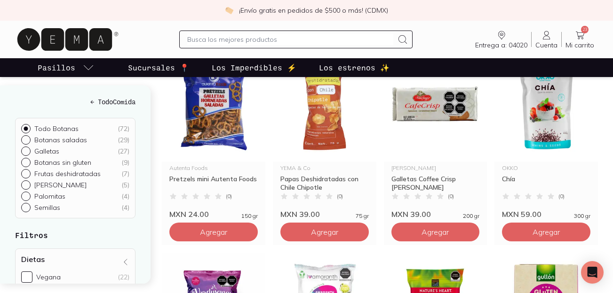
scroll to position [368, 0]
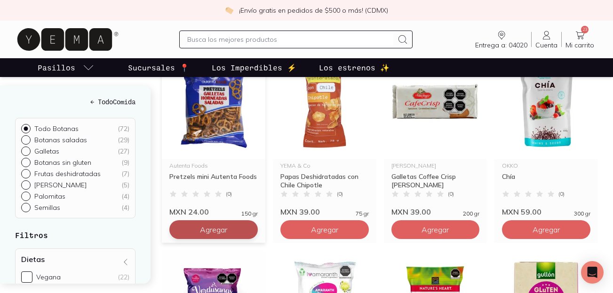
click at [227, 229] on span "Agregar" at bounding box center [213, 229] width 27 height 9
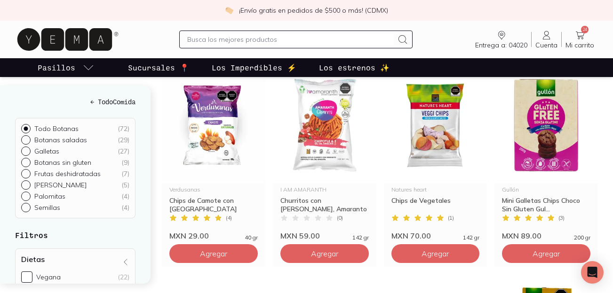
scroll to position [552, 0]
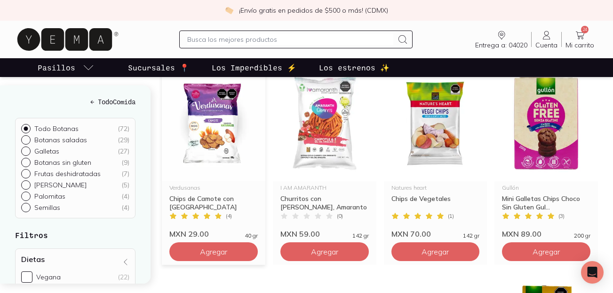
click at [219, 136] on img at bounding box center [213, 124] width 103 height 116
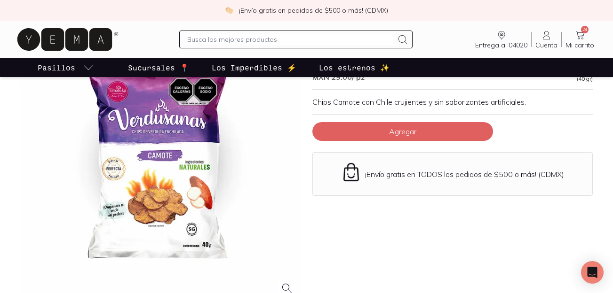
scroll to position [97, 0]
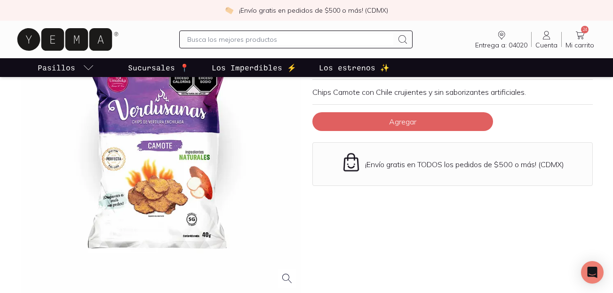
click at [160, 182] on div at bounding box center [161, 153] width 280 height 280
click at [137, 38] on div "Entrega a: 04020 04020 Buscar Buscar Cuenta Cuenta 24 Mi carrito Carrito" at bounding box center [306, 39] width 583 height 30
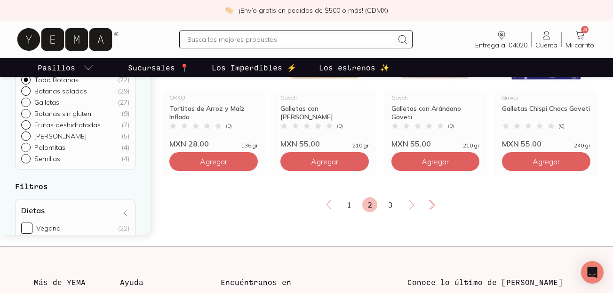
scroll to position [1265, 0]
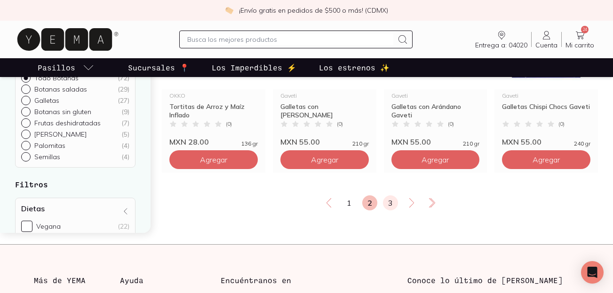
click at [388, 205] on link "3" at bounding box center [390, 203] width 15 height 15
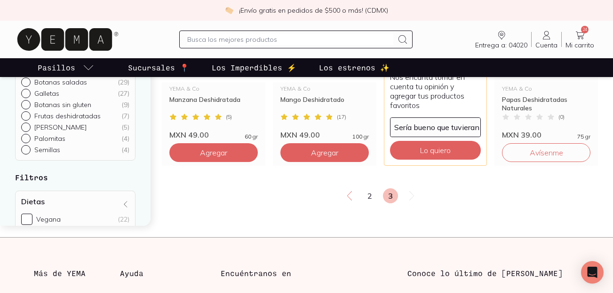
scroll to position [1283, 0]
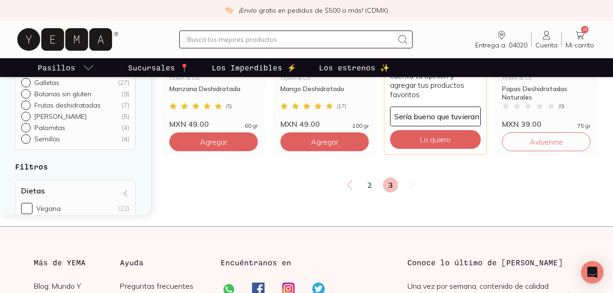
click at [79, 140] on div "Semillas ( 4 )" at bounding box center [81, 139] width 95 height 8
click at [29, 140] on input "Semillas ( 4 )" at bounding box center [25, 138] width 8 height 8
radio input "true"
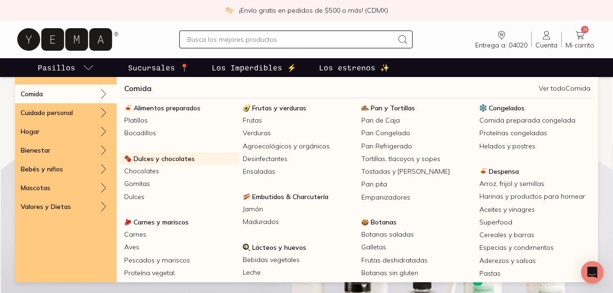
click at [158, 162] on span "Dulces y chocolates" at bounding box center [164, 159] width 61 height 8
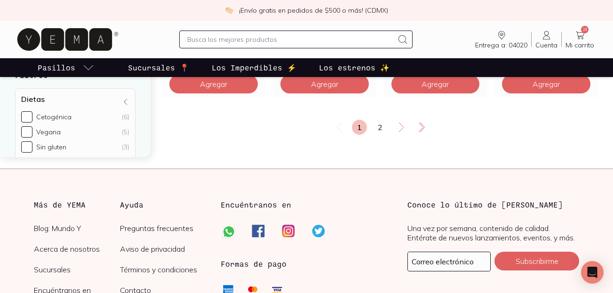
scroll to position [1336, 0]
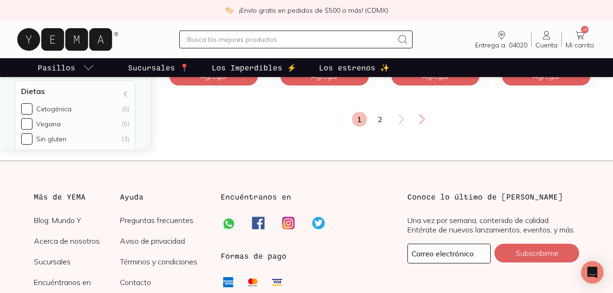
click at [585, 32] on span "24" at bounding box center [585, 30] width 8 height 8
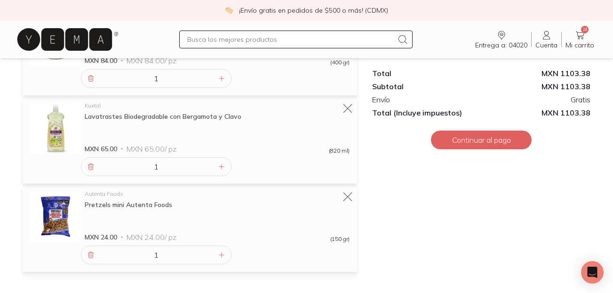
scroll to position [2006, 0]
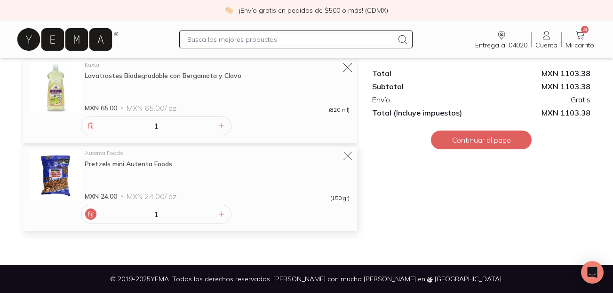
click at [87, 217] on icon at bounding box center [91, 215] width 8 height 8
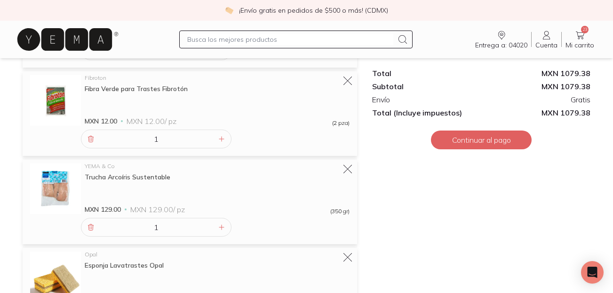
scroll to position [0, 0]
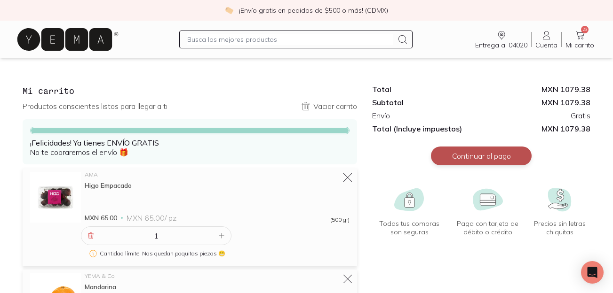
click at [473, 161] on button "Continuar al pago" at bounding box center [481, 156] width 101 height 19
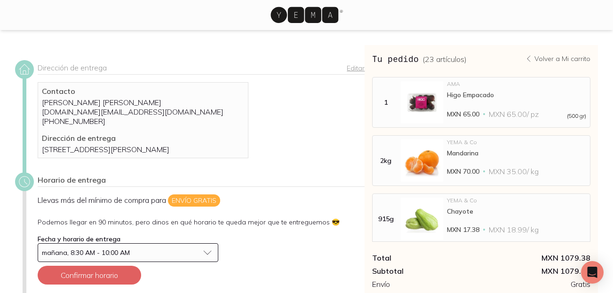
scroll to position [96, 0]
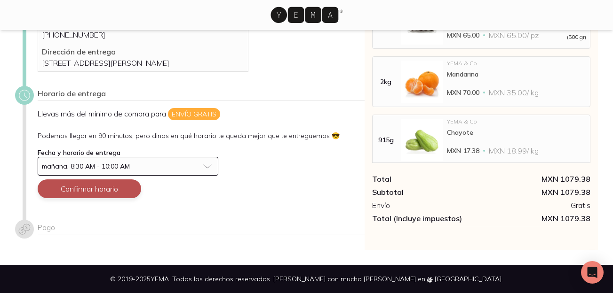
click at [90, 189] on button "Confirmar horario" at bounding box center [89, 189] width 103 height 19
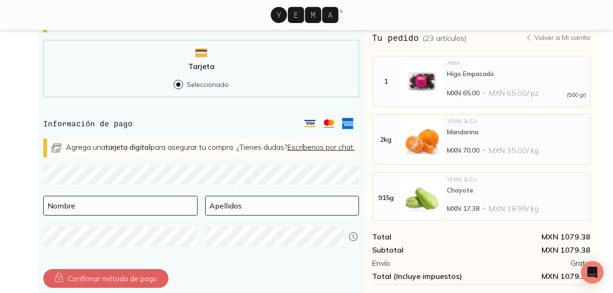
scroll to position [342, 0]
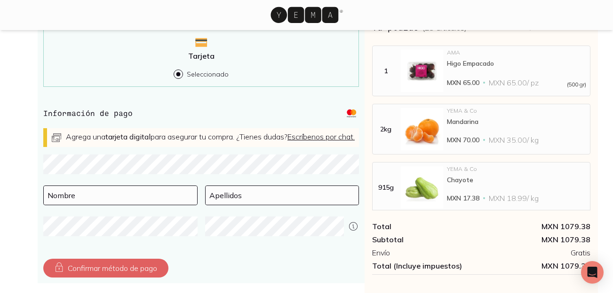
click at [13, 209] on div "Dirección de entrega Editar Contacto [PERSON_NAME] [PERSON_NAME] [DOMAIN_NAME][…" at bounding box center [306, 0] width 613 height 595
click at [62, 205] on input at bounding box center [120, 195] width 153 height 19
type input "c"
type input "[PERSON_NAME]"
click at [228, 205] on input at bounding box center [281, 195] width 153 height 19
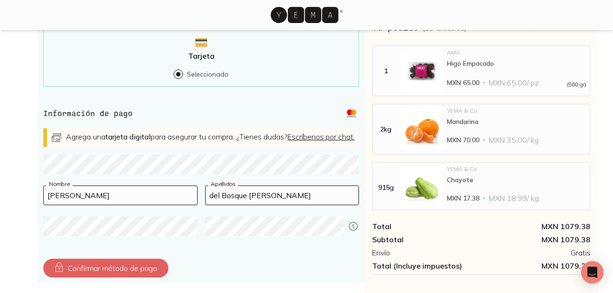
type input "del Bosque [PERSON_NAME]"
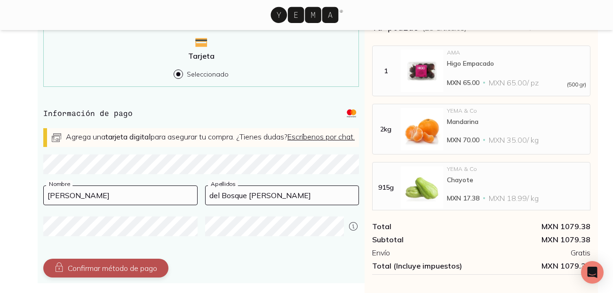
click at [142, 278] on button "Confirmar método de pago" at bounding box center [105, 268] width 125 height 19
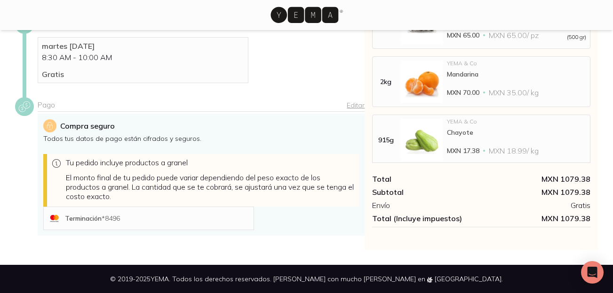
scroll to position [289, 0]
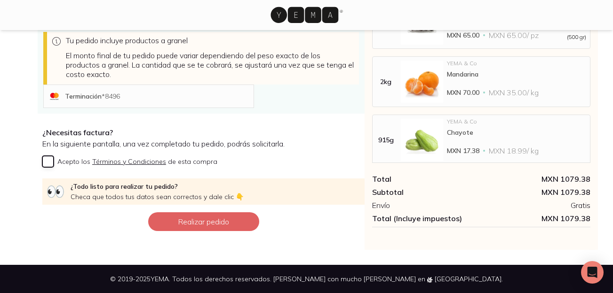
click at [51, 161] on input "Acepto los Términos y Condiciones de esta compra" at bounding box center [47, 161] width 11 height 11
checkbox input "true"
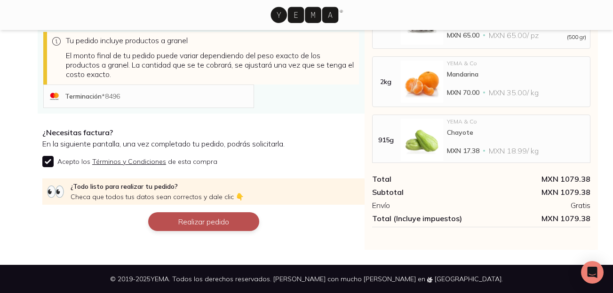
click at [195, 223] on button "Realizar pedido" at bounding box center [203, 222] width 111 height 19
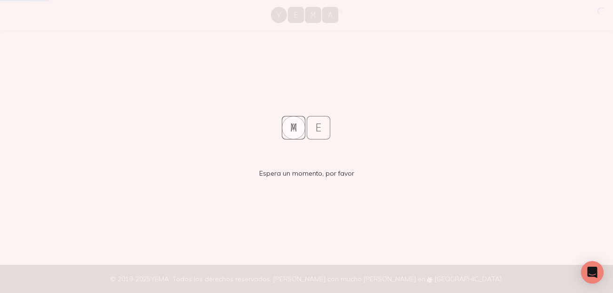
scroll to position [0, 0]
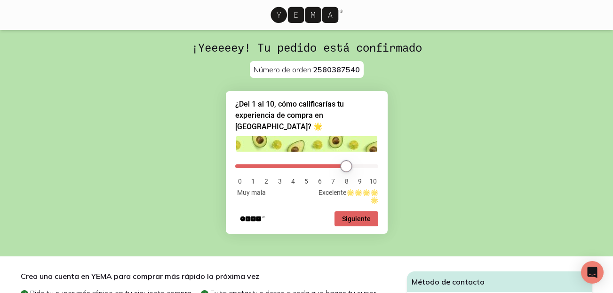
drag, startPoint x: 243, startPoint y: 155, endPoint x: 343, endPoint y: 164, distance: 100.5
type input "8"
click at [343, 165] on input "range" at bounding box center [306, 167] width 143 height 4
click at [354, 212] on button "Siguiente" at bounding box center [356, 219] width 44 height 15
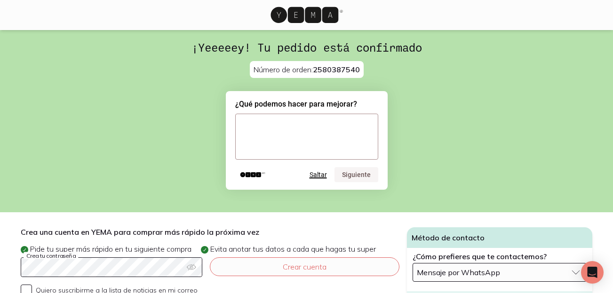
click at [316, 173] on button "Saltar" at bounding box center [317, 175] width 17 height 8
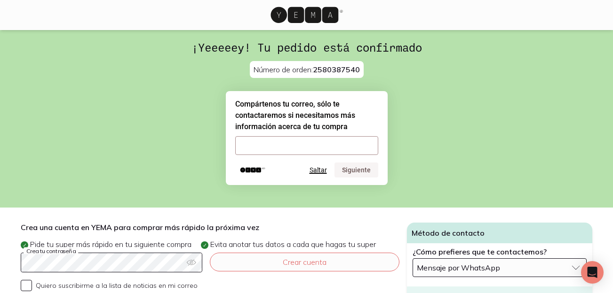
click at [317, 170] on button "Saltar" at bounding box center [317, 170] width 17 height 8
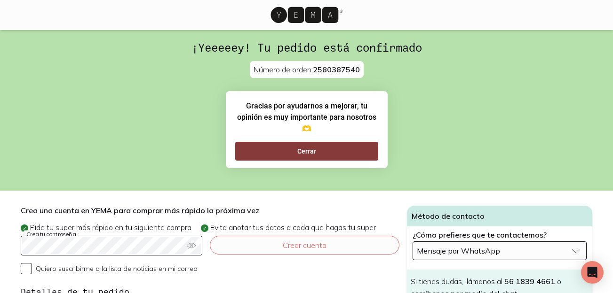
click at [305, 145] on button "Cerrar" at bounding box center [306, 151] width 143 height 19
